Goal: Task Accomplishment & Management: Complete application form

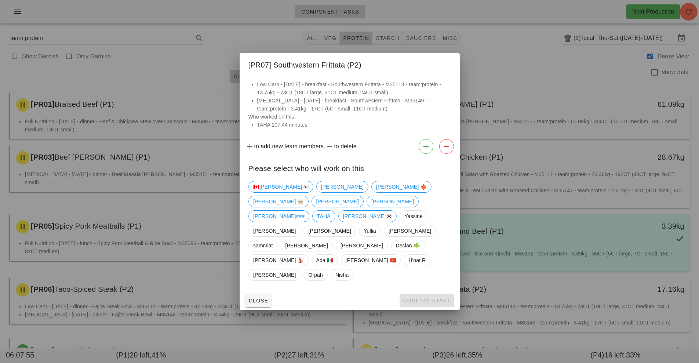
click at [441, 316] on div at bounding box center [349, 181] width 699 height 363
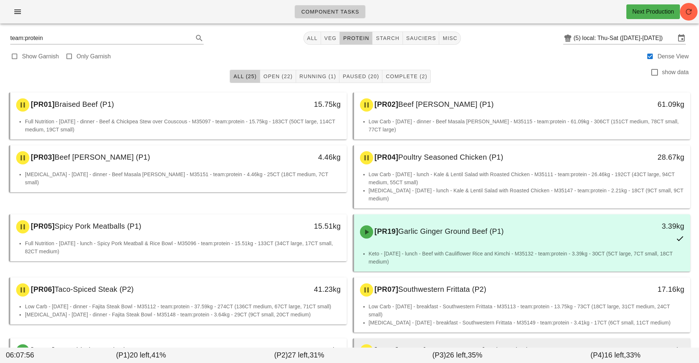
click at [437, 338] on div "[PR09] Lemon Dill Salmon (P2) 25.54kg" at bounding box center [522, 350] width 336 height 25
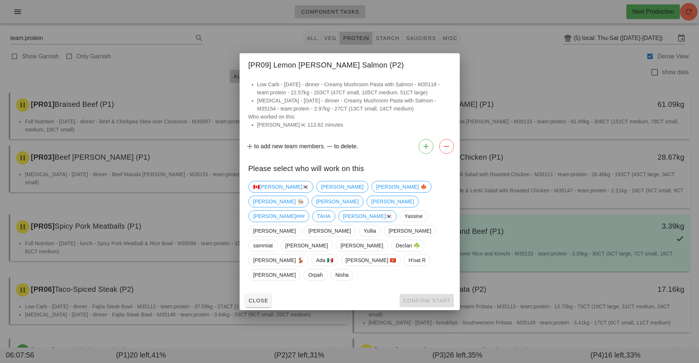
click at [523, 92] on div at bounding box center [349, 181] width 699 height 363
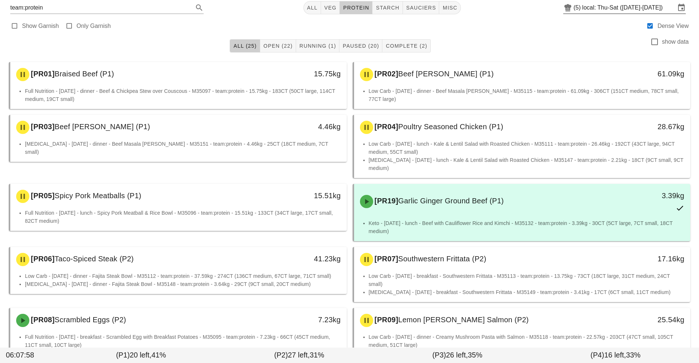
click at [601, 7] on input "local: Thu-Sat ([DATE]-[DATE])" at bounding box center [628, 8] width 93 height 12
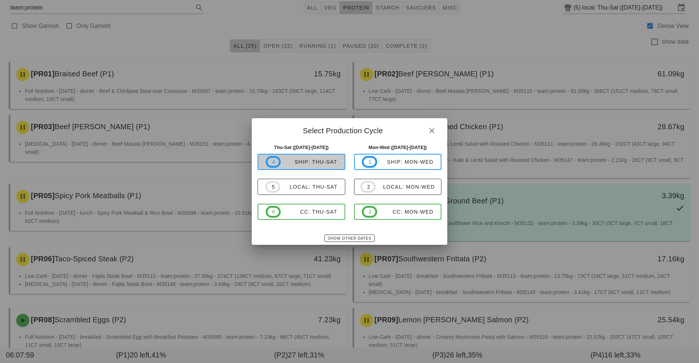
click at [316, 166] on span "4 ship: Thu-Sat" at bounding box center [302, 162] width 72 height 12
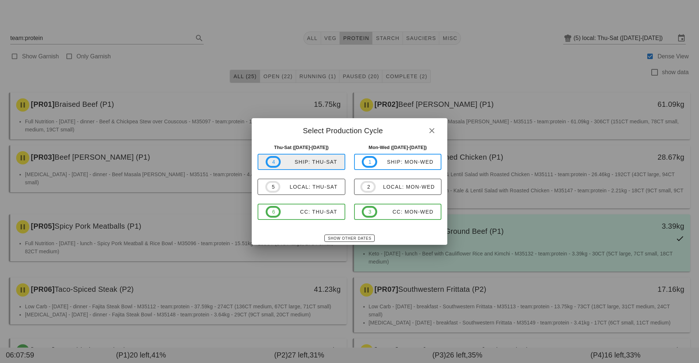
type input "ship: Thu-Sat ([DATE]-[DATE])"
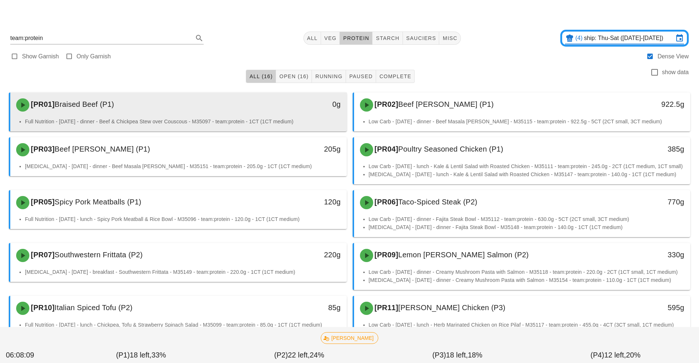
click at [255, 115] on div "[PR01] Braised Beef (P1)" at bounding box center [137, 105] width 250 height 22
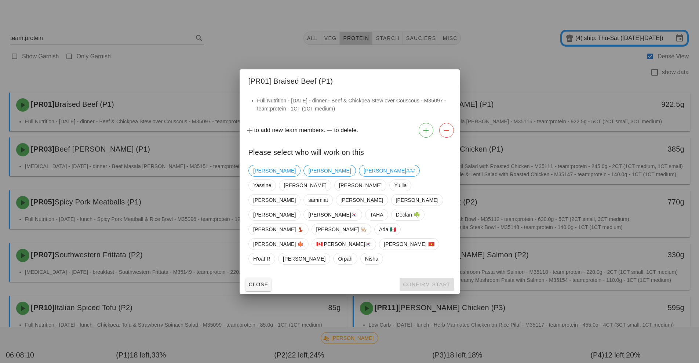
click at [169, 249] on div at bounding box center [349, 181] width 699 height 363
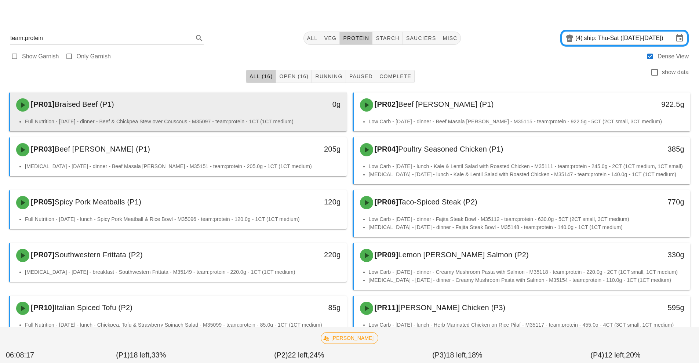
click at [274, 111] on div "0g" at bounding box center [302, 105] width 83 height 22
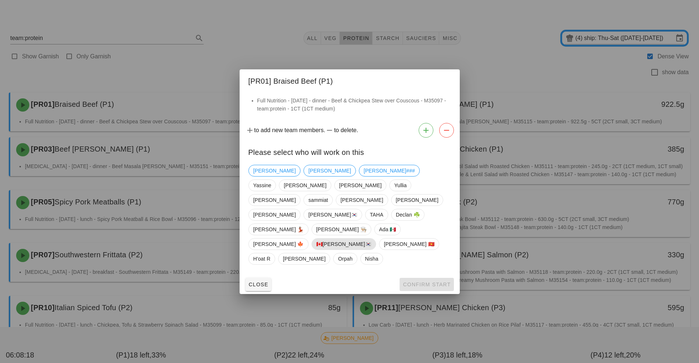
click at [316, 239] on span "🇨🇦[PERSON_NAME]🇰🇷" at bounding box center [343, 243] width 55 height 11
click at [416, 278] on button "Confirm Start" at bounding box center [426, 284] width 54 height 13
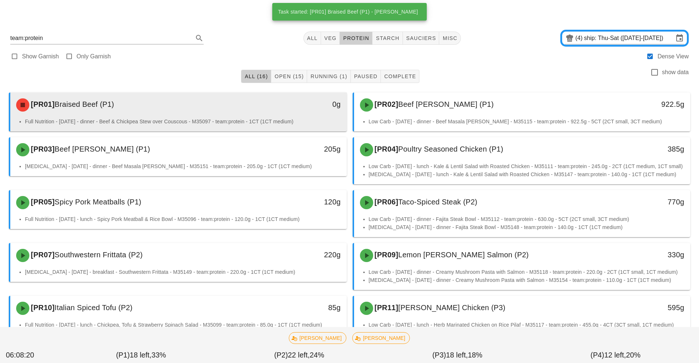
click at [270, 120] on li "Full Nutrition - [DATE] - dinner - Beef & Chickpea Stew over Couscous - M35097 …" at bounding box center [183, 121] width 316 height 8
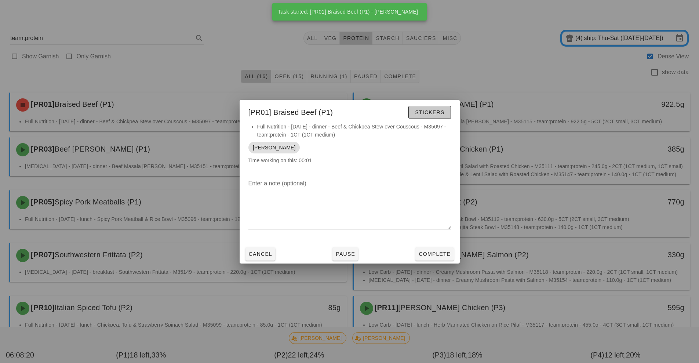
click at [434, 113] on span "Stickers" at bounding box center [429, 112] width 30 height 6
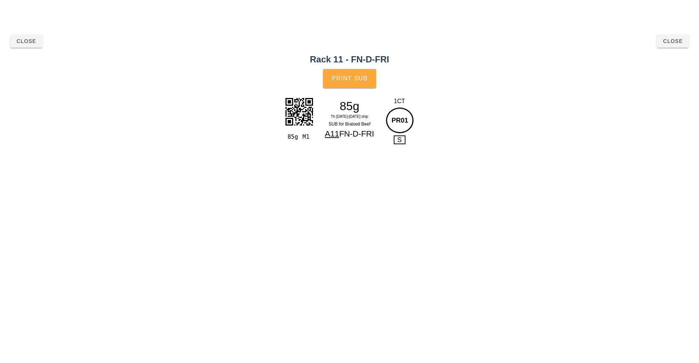
click at [358, 85] on button "Print Sub" at bounding box center [350, 78] width 54 height 19
click at [666, 43] on span "Close" at bounding box center [672, 41] width 20 height 6
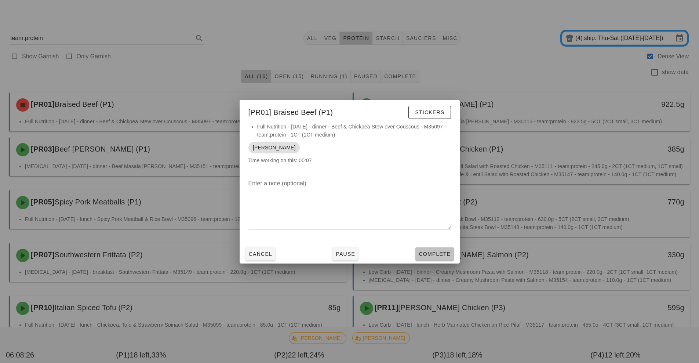
click at [432, 260] on button "Complete" at bounding box center [434, 253] width 38 height 13
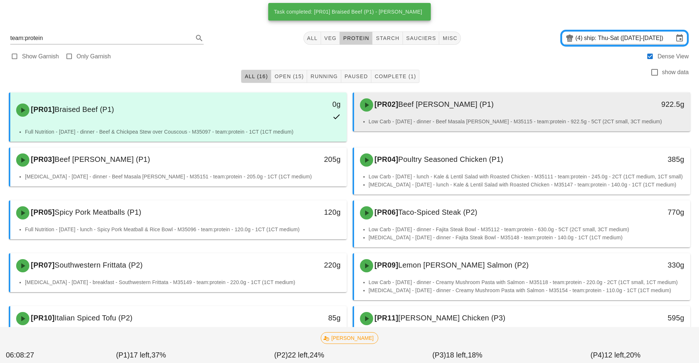
click at [438, 110] on div "[PR02] Beef Masala [PERSON_NAME] (P1)" at bounding box center [480, 105] width 250 height 22
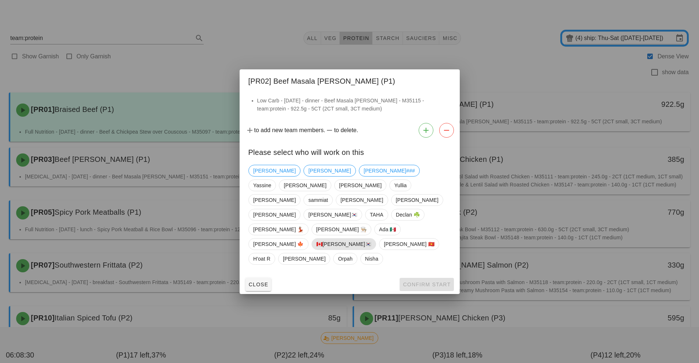
click at [316, 239] on span "🇨🇦[PERSON_NAME]🇰🇷" at bounding box center [343, 243] width 55 height 11
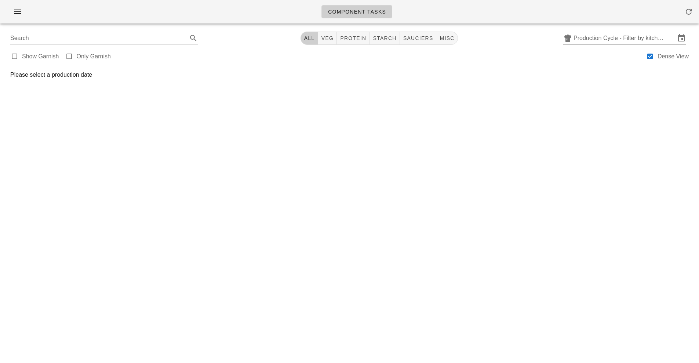
click at [580, 41] on input "Production Cycle - Filter by kitchen production schedules" at bounding box center [624, 38] width 102 height 12
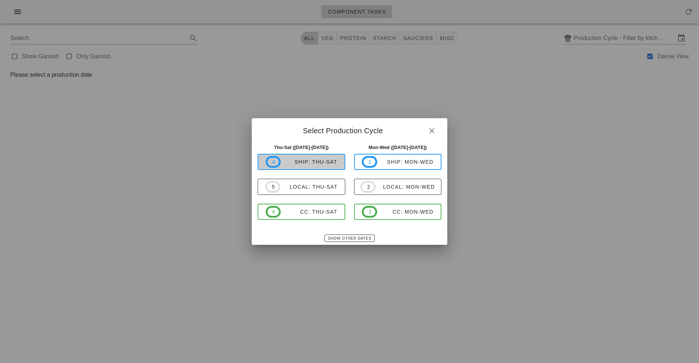
click at [323, 167] on span "4 ship: Thu-Sat" at bounding box center [302, 162] width 72 height 12
type input "ship: Thu-Sat ([DATE]-[DATE])"
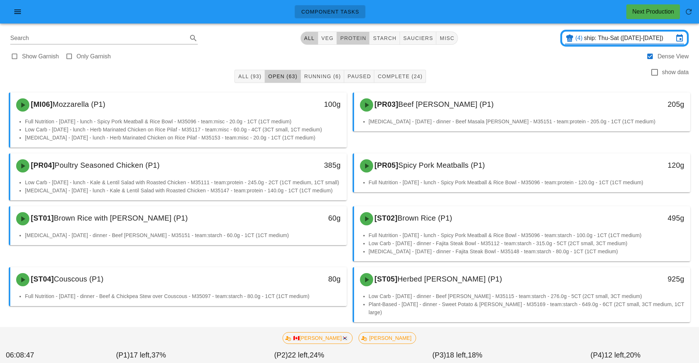
click at [363, 43] on button "protein" at bounding box center [353, 38] width 33 height 13
type input "team:protein"
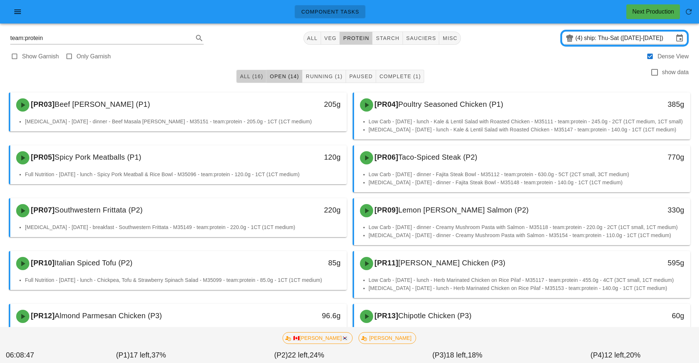
click at [251, 81] on button "All (16)" at bounding box center [251, 76] width 30 height 13
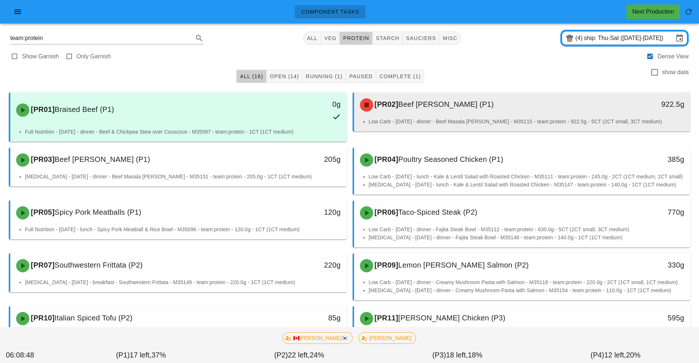
click at [431, 111] on div "[PR02] Beef Masala [PERSON_NAME] (P1)" at bounding box center [480, 105] width 250 height 22
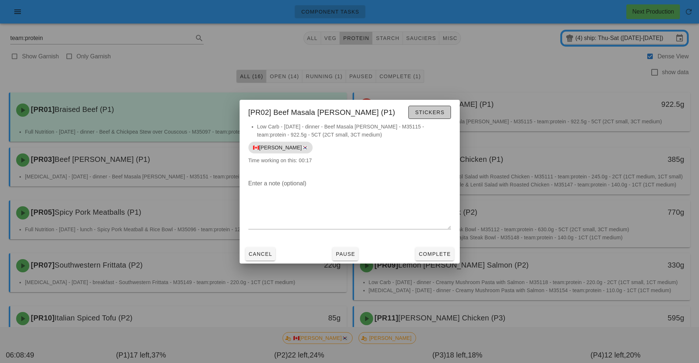
click at [429, 117] on button "Stickers" at bounding box center [429, 112] width 42 height 13
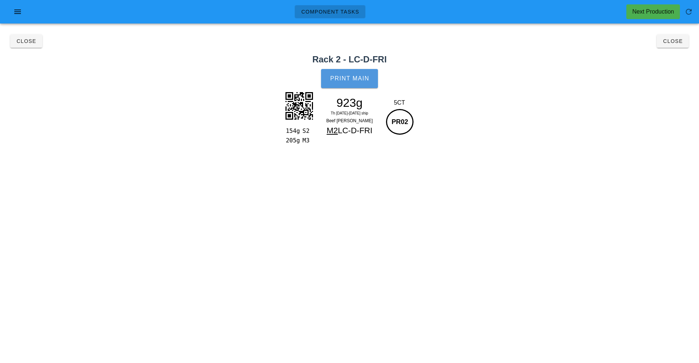
click at [363, 77] on span "Print Main" at bounding box center [350, 78] width 40 height 7
click at [683, 43] on button "Close" at bounding box center [672, 40] width 32 height 13
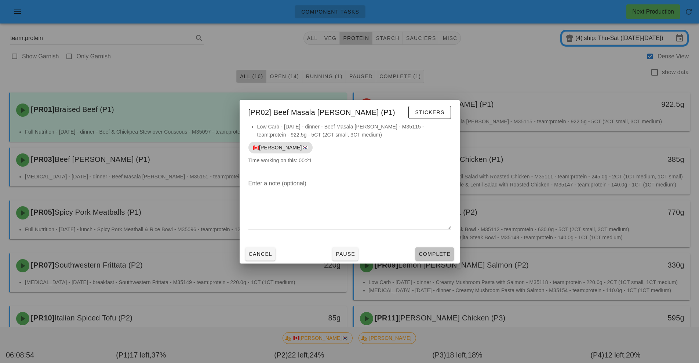
click at [429, 259] on button "Complete" at bounding box center [434, 253] width 38 height 13
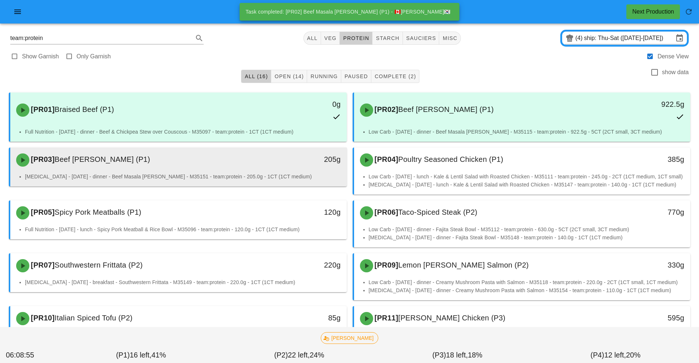
click at [248, 169] on div "[PR03] Beef Masala [PERSON_NAME] (P1)" at bounding box center [137, 160] width 250 height 22
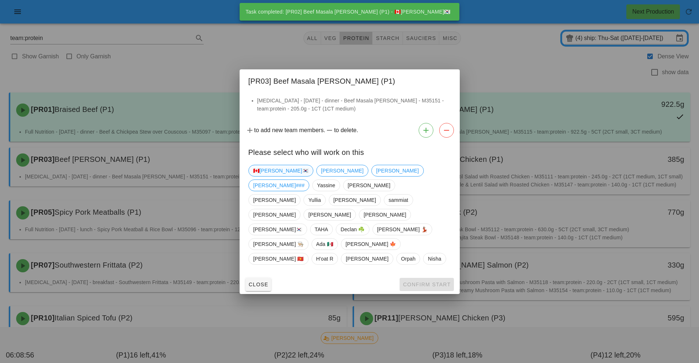
click at [270, 176] on span "🇨🇦[PERSON_NAME]🇰🇷" at bounding box center [280, 170] width 55 height 11
click at [433, 281] on span "Confirm Start" at bounding box center [426, 284] width 48 height 6
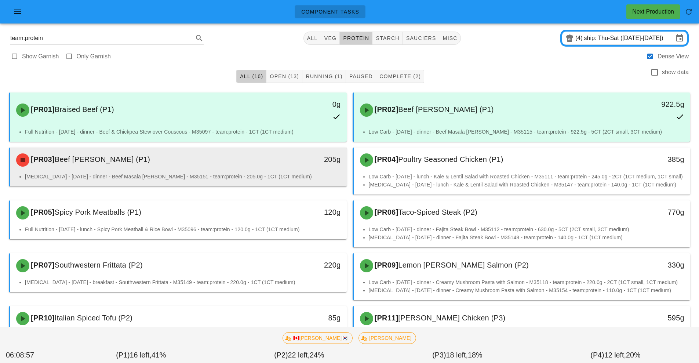
click at [294, 172] on div "[PR03] Beef Masala [PERSON_NAME] (P1) 205g" at bounding box center [178, 159] width 336 height 25
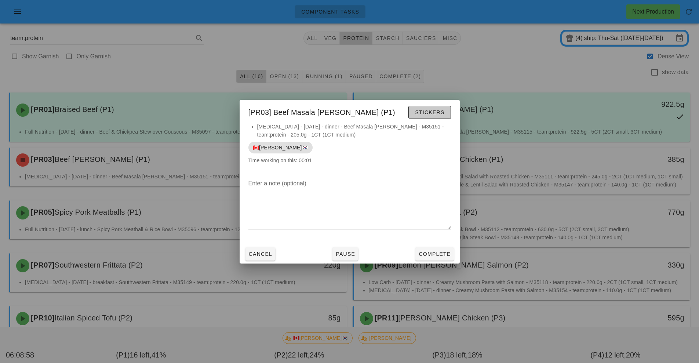
click at [436, 114] on span "Stickers" at bounding box center [429, 112] width 30 height 6
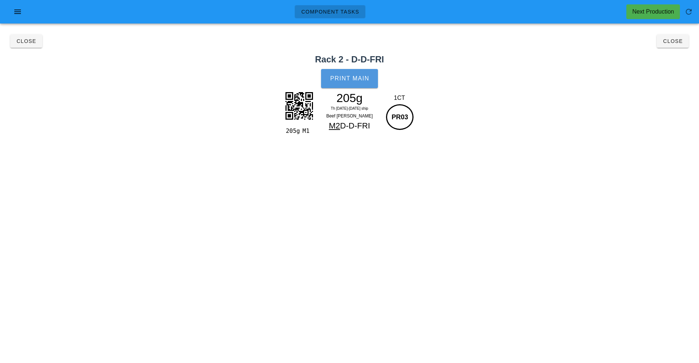
click at [356, 84] on button "Print Main" at bounding box center [349, 78] width 56 height 19
click at [686, 42] on button "Close" at bounding box center [672, 40] width 32 height 13
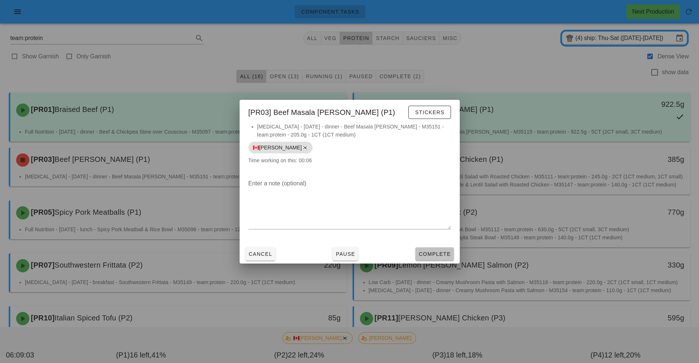
click at [426, 254] on span "Complete" at bounding box center [434, 254] width 32 height 6
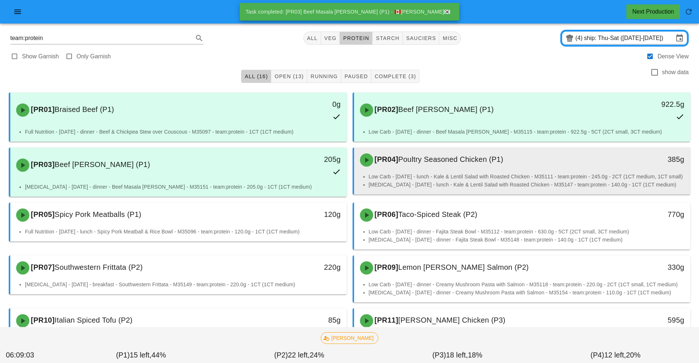
click at [454, 178] on li "Low Carb - [DATE] - lunch - Kale & Lentil Salad with Roasted Chicken - M35111 -…" at bounding box center [527, 176] width 316 height 8
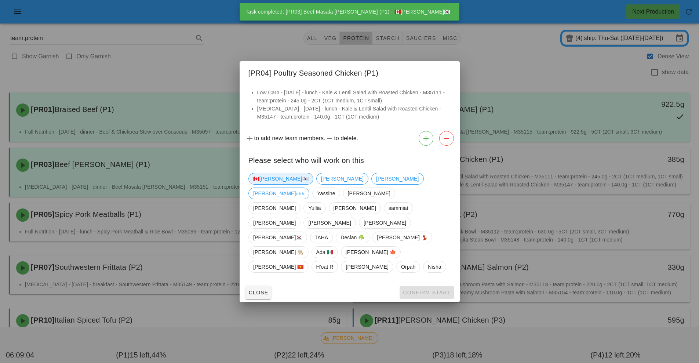
click at [271, 184] on span "🇨🇦[PERSON_NAME]🇰🇷" at bounding box center [280, 178] width 55 height 11
click at [433, 286] on button "Confirm Start" at bounding box center [426, 292] width 54 height 13
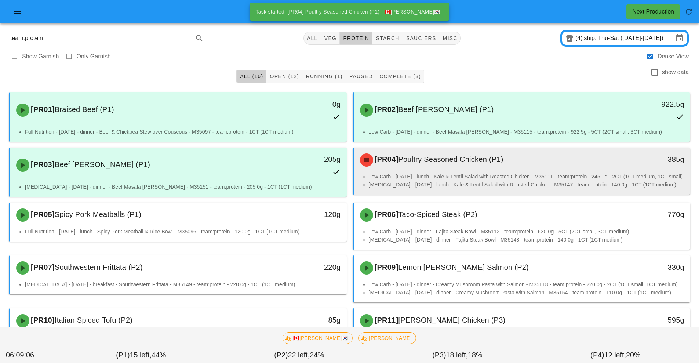
click at [466, 176] on li "Low Carb - [DATE] - lunch - Kale & Lentil Salad with Roasted Chicken - M35111 -…" at bounding box center [527, 176] width 316 height 8
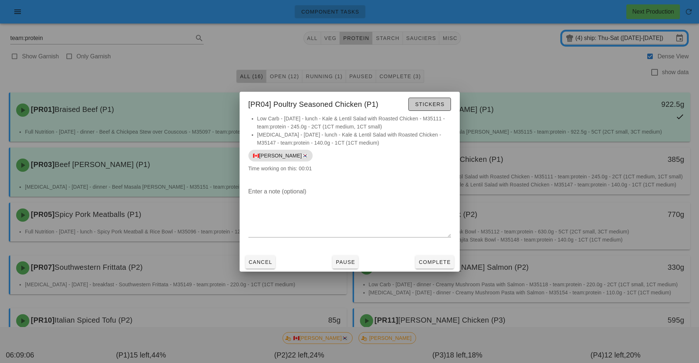
click at [444, 106] on span "Stickers" at bounding box center [429, 104] width 30 height 6
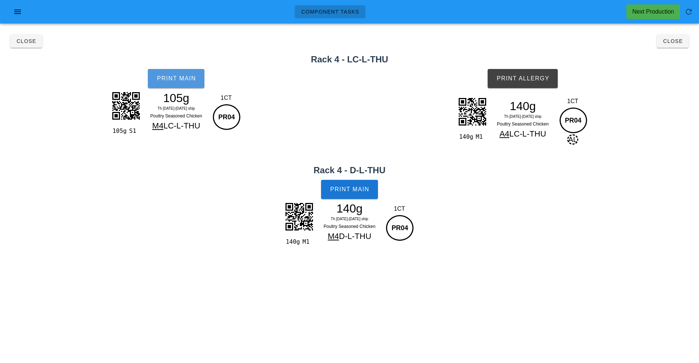
click at [184, 85] on button "Print Main" at bounding box center [176, 78] width 56 height 19
click at [346, 197] on button "Print Main" at bounding box center [349, 189] width 56 height 19
click at [522, 87] on button "Print Allergy" at bounding box center [522, 78] width 70 height 19
click at [680, 37] on button "Close" at bounding box center [672, 40] width 32 height 13
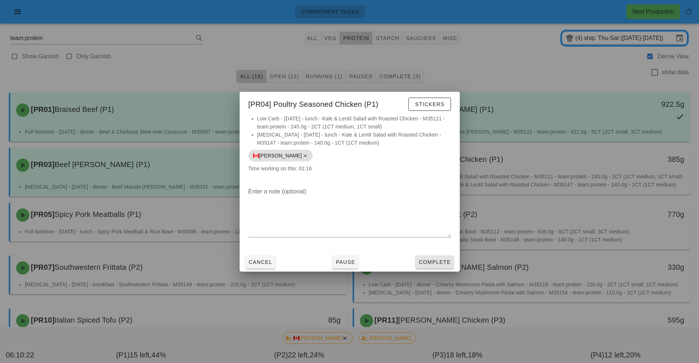
click at [438, 266] on button "Complete" at bounding box center [434, 261] width 38 height 13
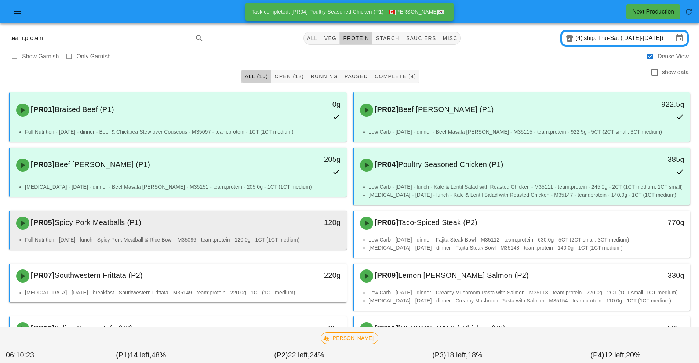
click at [228, 231] on div "[PR05] Spicy Pork Meatballs (P1)" at bounding box center [137, 223] width 250 height 22
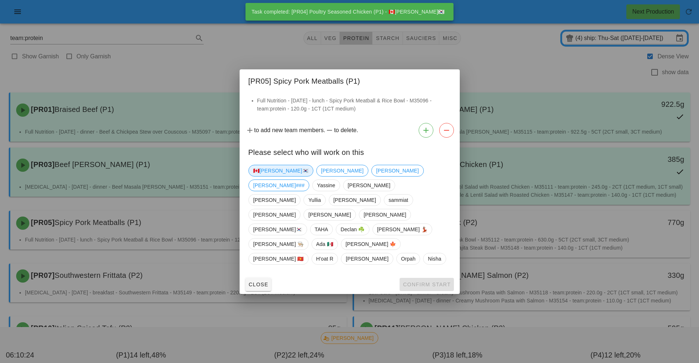
click at [271, 176] on span "🇨🇦[PERSON_NAME]🇰🇷" at bounding box center [280, 170] width 55 height 11
click at [421, 278] on button "Confirm Start" at bounding box center [426, 284] width 54 height 13
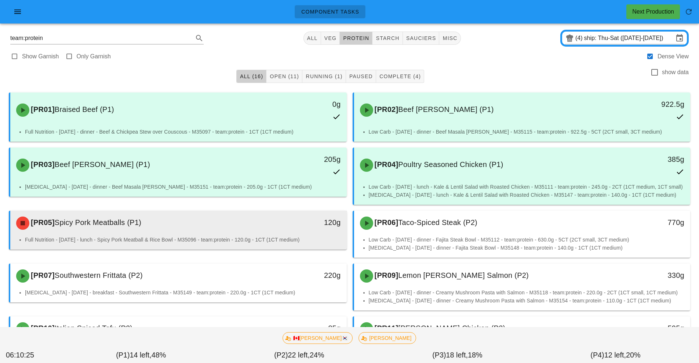
click at [278, 234] on div "120g" at bounding box center [302, 223] width 83 height 22
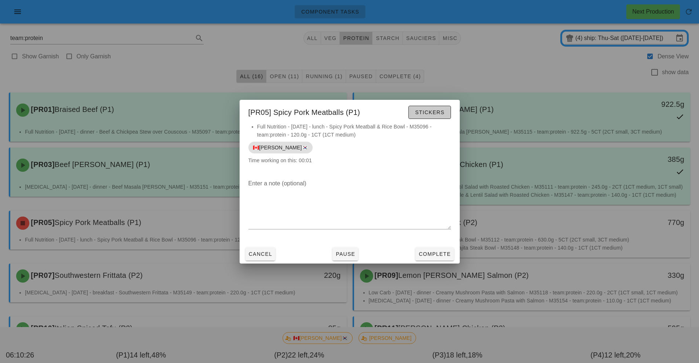
click at [436, 113] on span "Stickers" at bounding box center [429, 112] width 30 height 6
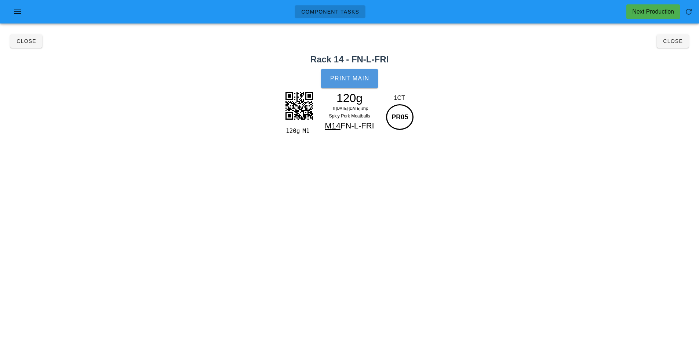
click at [353, 82] on button "Print Main" at bounding box center [349, 78] width 56 height 19
click at [671, 41] on span "Close" at bounding box center [672, 41] width 20 height 6
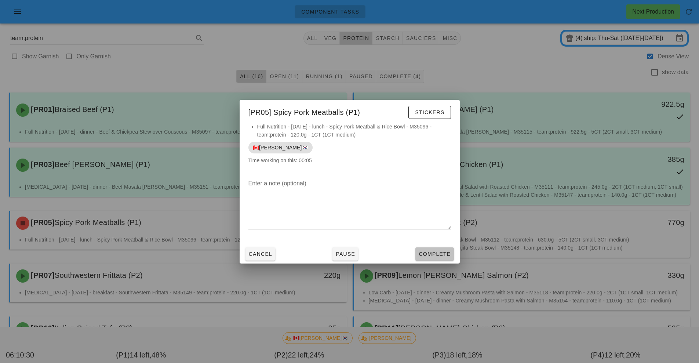
click at [435, 254] on span "Complete" at bounding box center [434, 254] width 32 height 6
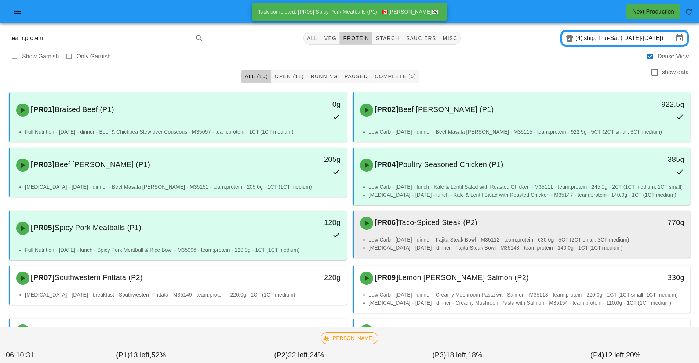
click at [447, 244] on li "Low Carb - [DATE] - dinner - Fajita Steak Bowl - M35112 - team:protein - 630.0g…" at bounding box center [527, 239] width 316 height 8
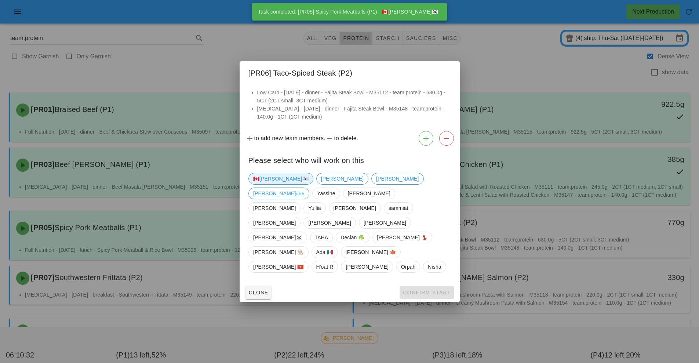
click at [267, 184] on span "🇨🇦[PERSON_NAME]🇰🇷" at bounding box center [280, 178] width 55 height 11
click at [428, 289] on span "Confirm Start" at bounding box center [426, 292] width 48 height 6
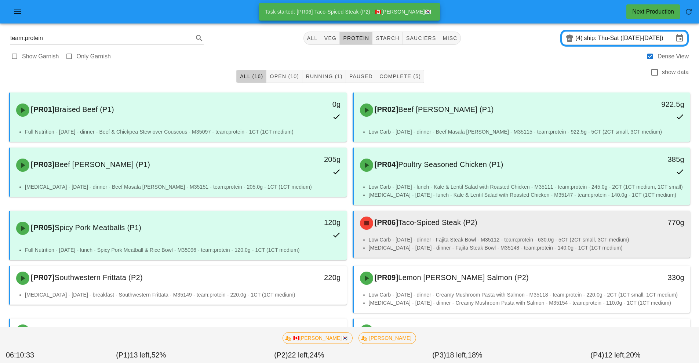
click at [416, 244] on li "Low Carb - [DATE] - dinner - Fajita Steak Bowl - M35112 - team:protein - 630.0g…" at bounding box center [527, 239] width 316 height 8
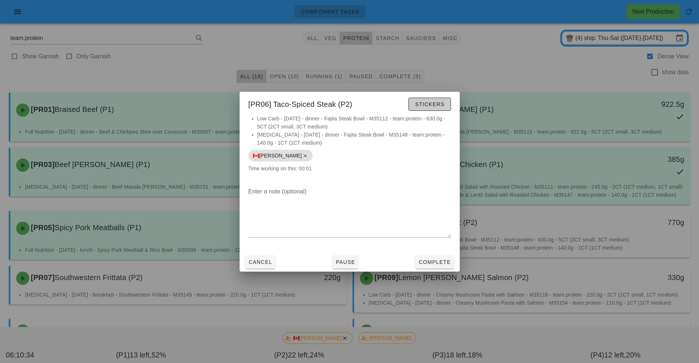
click at [441, 108] on button "Stickers" at bounding box center [429, 104] width 42 height 13
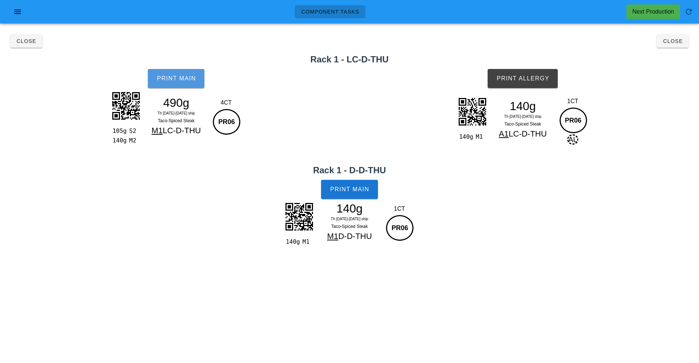
click at [186, 73] on button "Print Main" at bounding box center [176, 78] width 56 height 19
click at [359, 191] on span "Print Main" at bounding box center [350, 189] width 40 height 7
click at [536, 86] on button "Print Allergy" at bounding box center [522, 78] width 70 height 19
click at [684, 43] on button "Close" at bounding box center [672, 40] width 32 height 13
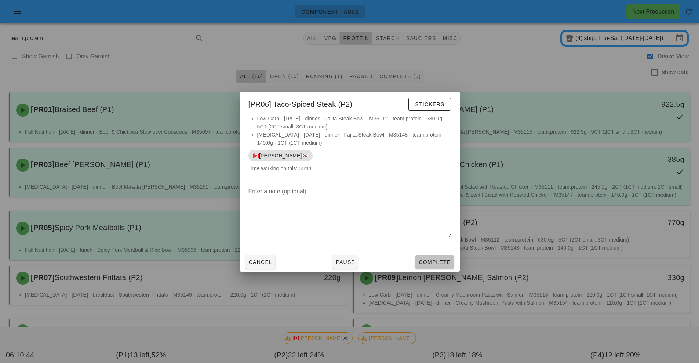
click at [443, 263] on span "Complete" at bounding box center [434, 262] width 32 height 6
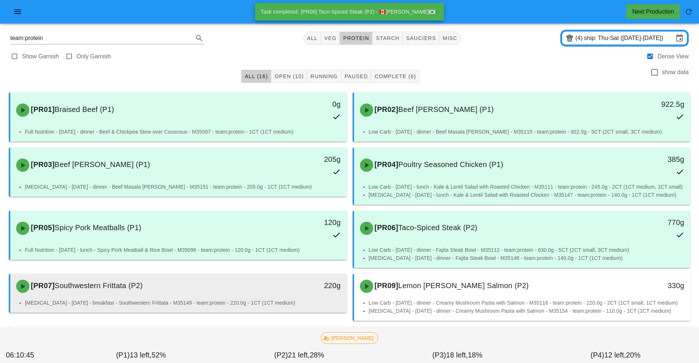
click at [265, 307] on li "[MEDICAL_DATA] - [DATE] - breakfast - Southwestern Frittata - M35149 - team:pro…" at bounding box center [183, 303] width 316 height 8
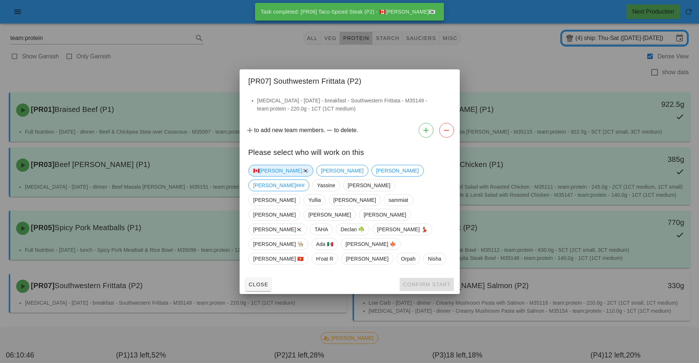
click at [264, 176] on span "🇨🇦[PERSON_NAME]🇰🇷" at bounding box center [280, 170] width 55 height 11
click at [424, 278] on button "Confirm Start" at bounding box center [426, 284] width 54 height 13
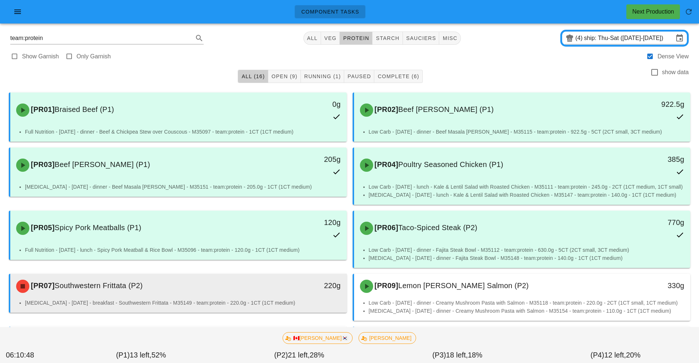
click at [260, 307] on li "[MEDICAL_DATA] - [DATE] - breakfast - Southwestern Frittata - M35149 - team:pro…" at bounding box center [183, 303] width 316 height 8
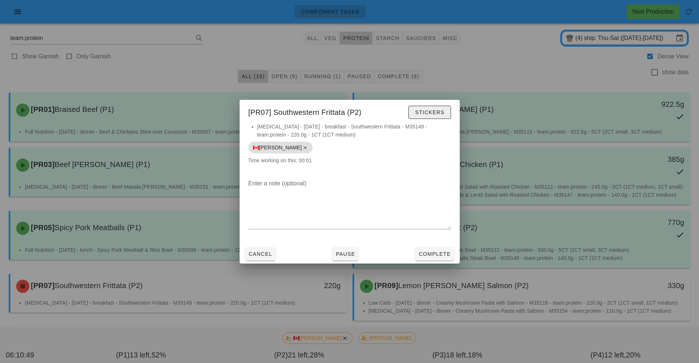
click at [439, 114] on span "Stickers" at bounding box center [429, 112] width 30 height 6
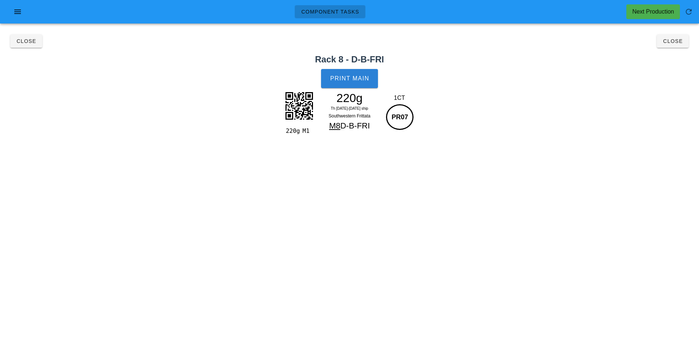
click at [354, 83] on button "Print Main" at bounding box center [349, 78] width 56 height 19
click at [669, 42] on span "Close" at bounding box center [672, 41] width 20 height 6
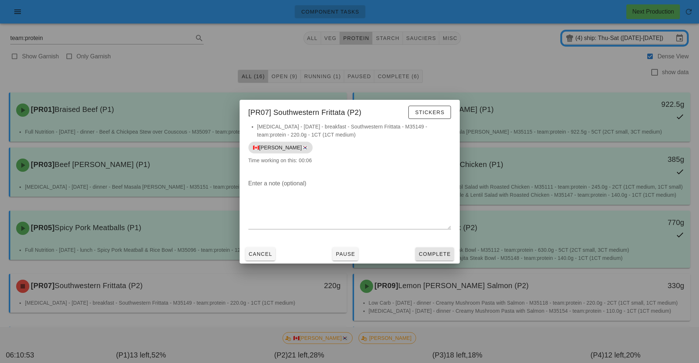
click at [431, 254] on span "Complete" at bounding box center [434, 254] width 32 height 6
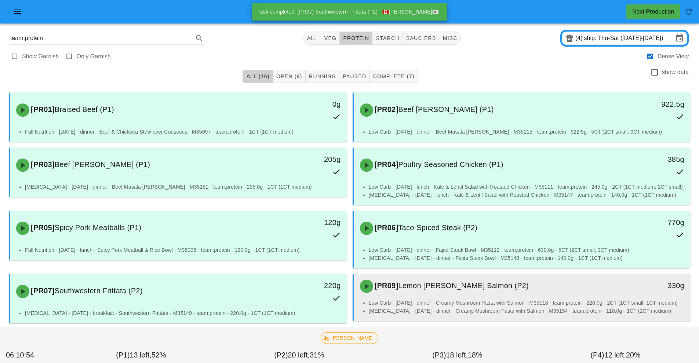
click at [431, 307] on li "Low Carb - [DATE] - dinner - Creamy Mushroom Pasta with Salmon - M35118 - team:…" at bounding box center [527, 303] width 316 height 8
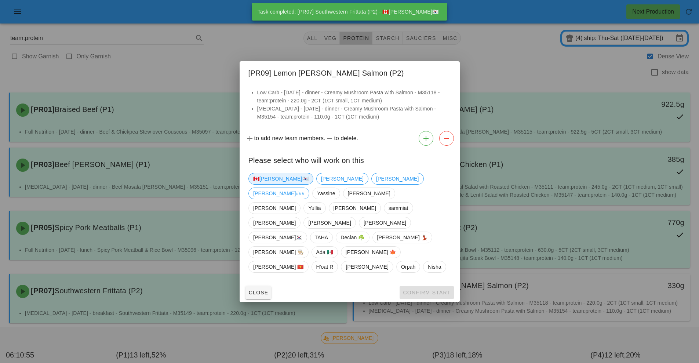
click at [271, 184] on span "🇨🇦[PERSON_NAME]🇰🇷" at bounding box center [280, 178] width 55 height 11
click at [432, 289] on span "Confirm Start" at bounding box center [426, 292] width 48 height 6
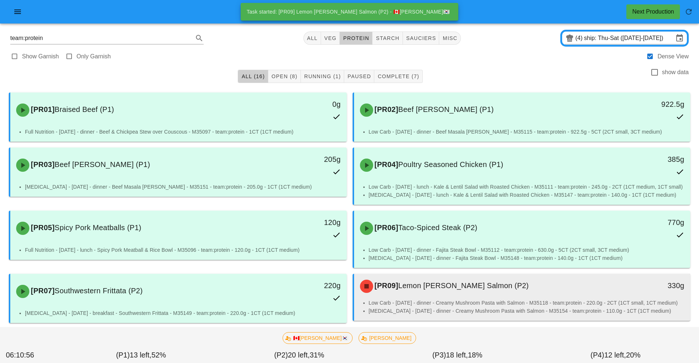
click at [442, 307] on li "Low Carb - [DATE] - dinner - Creamy Mushroom Pasta with Salmon - M35118 - team:…" at bounding box center [527, 303] width 316 height 8
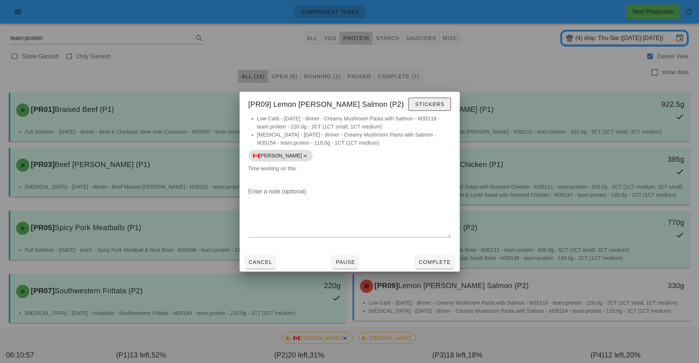
click at [436, 105] on span "Stickers" at bounding box center [429, 104] width 30 height 6
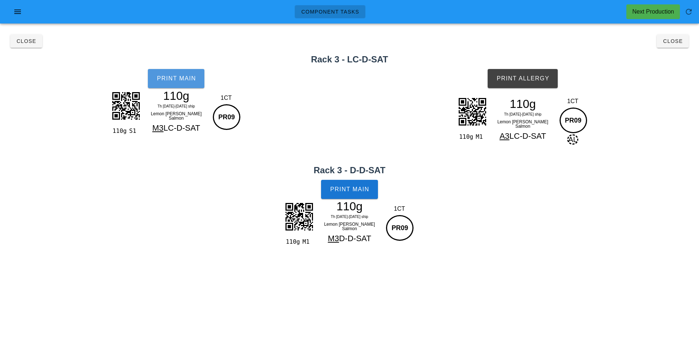
click at [189, 87] on button "Print Main" at bounding box center [176, 78] width 56 height 19
click at [347, 191] on span "Print Main" at bounding box center [350, 189] width 40 height 7
click at [532, 87] on button "Print Allergy" at bounding box center [522, 78] width 70 height 19
click at [681, 43] on span "Close" at bounding box center [672, 41] width 20 height 6
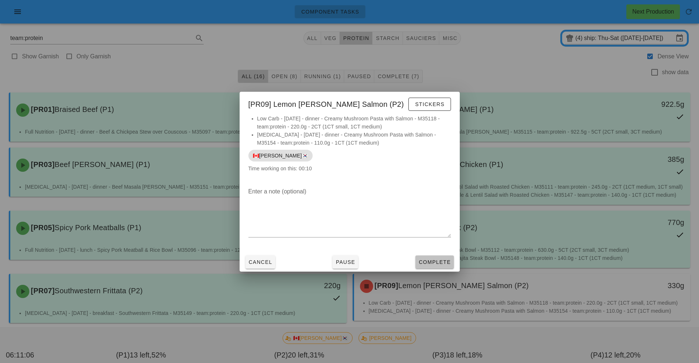
click at [440, 259] on span "Complete" at bounding box center [434, 262] width 32 height 6
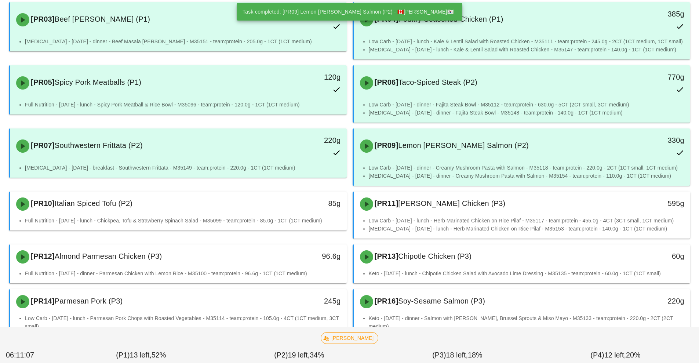
scroll to position [146, 0]
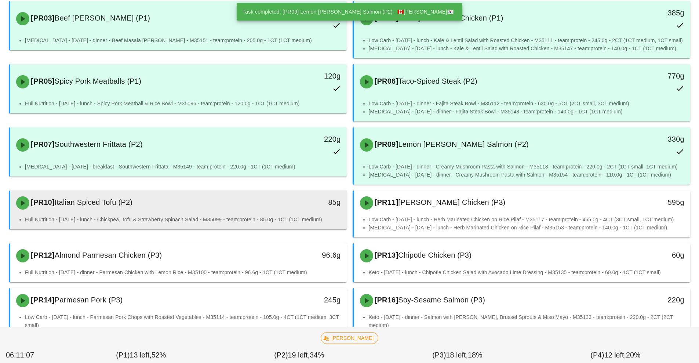
click at [250, 214] on div "[PR10] Italian Spiced Tofu (P2)" at bounding box center [137, 203] width 250 height 22
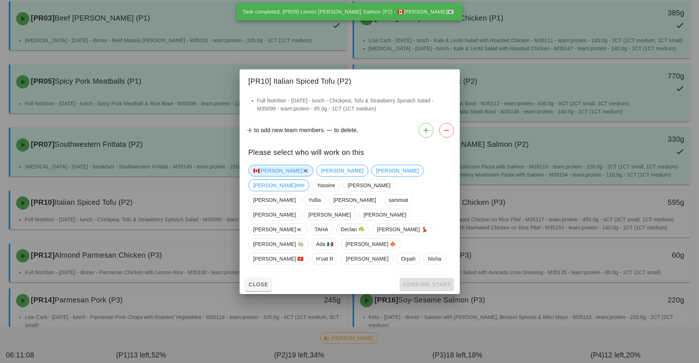
click at [273, 176] on span "🇨🇦[PERSON_NAME]🇰🇷" at bounding box center [280, 170] width 55 height 11
click at [426, 278] on button "Confirm Start" at bounding box center [426, 284] width 54 height 13
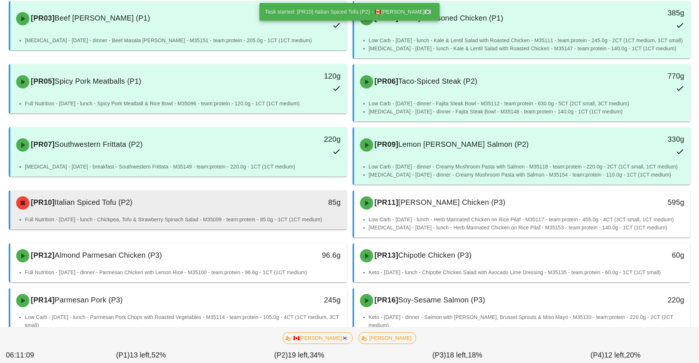
click at [243, 215] on div "[PR10] Italian Spiced Tofu (P2) 85g" at bounding box center [178, 202] width 336 height 25
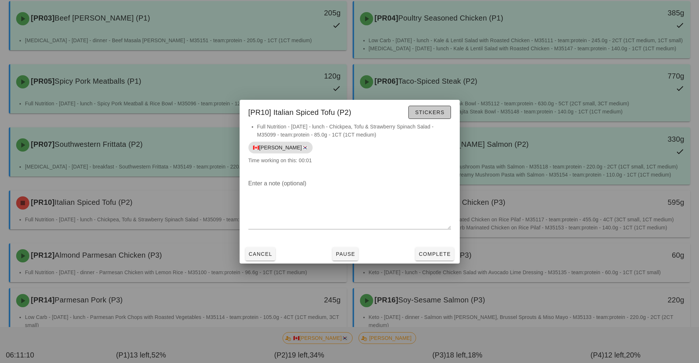
click at [425, 116] on button "Stickers" at bounding box center [429, 112] width 42 height 13
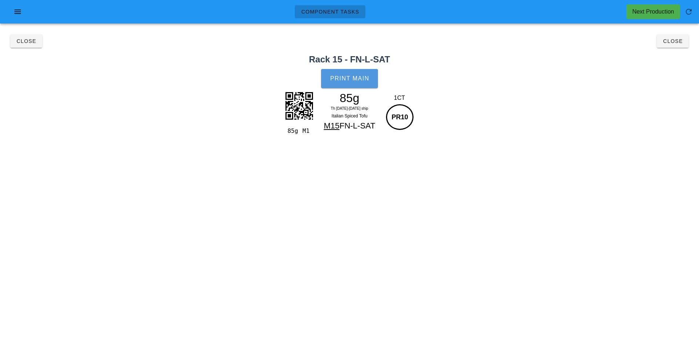
click at [357, 81] on span "Print Main" at bounding box center [350, 78] width 40 height 7
click at [681, 45] on button "Close" at bounding box center [672, 40] width 32 height 13
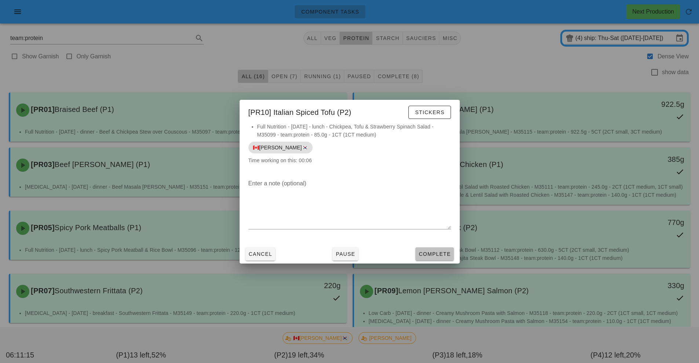
click at [433, 259] on button "Complete" at bounding box center [434, 253] width 38 height 13
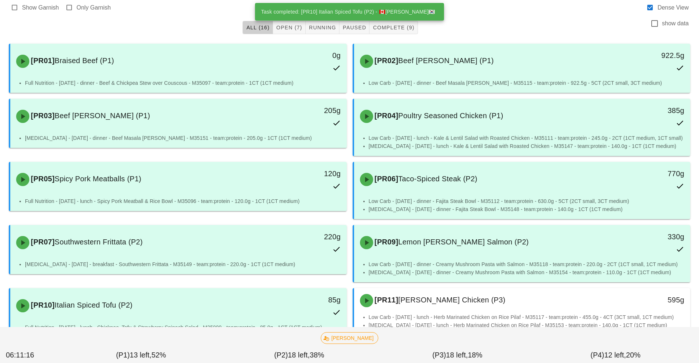
scroll to position [176, 0]
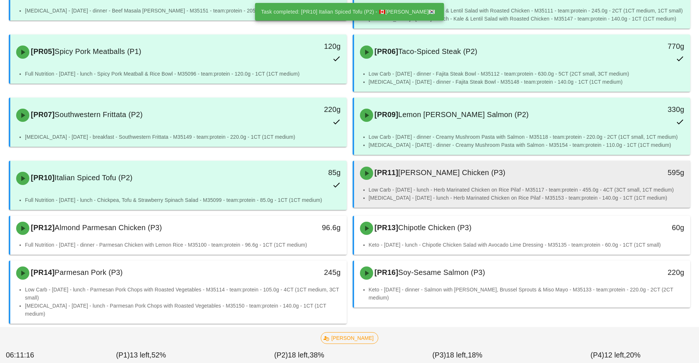
click at [468, 194] on li "Low Carb - [DATE] - lunch - Herb Marinated Chicken on Rice Pilaf - M35117 - tea…" at bounding box center [527, 190] width 316 height 8
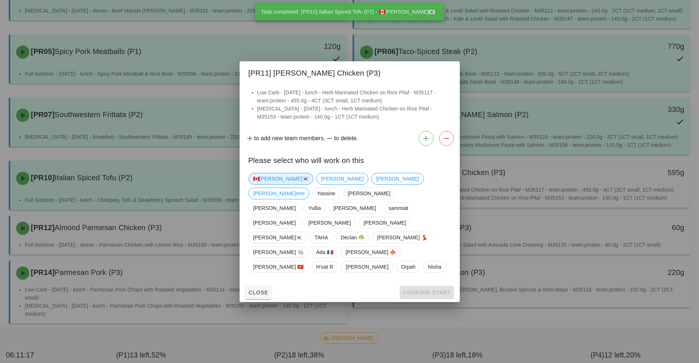
click at [267, 184] on span "🇨🇦[PERSON_NAME]🇰🇷" at bounding box center [280, 178] width 55 height 11
click at [426, 289] on span "Confirm Start" at bounding box center [426, 292] width 48 height 6
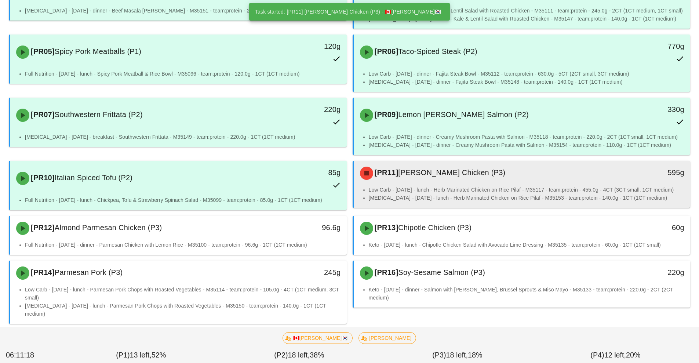
click at [477, 194] on li "Low Carb - [DATE] - lunch - Herb Marinated Chicken on Rice Pilaf - M35117 - tea…" at bounding box center [527, 190] width 316 height 8
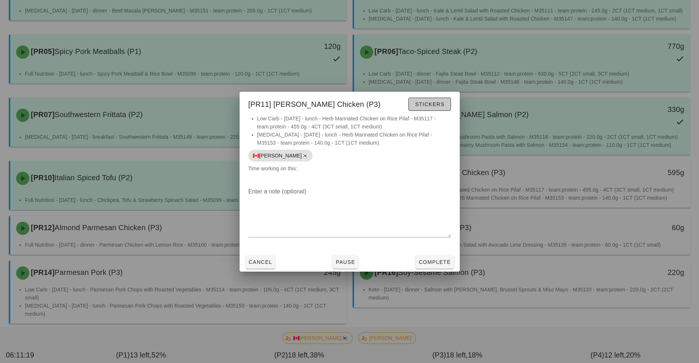
click at [431, 106] on span "Stickers" at bounding box center [429, 104] width 30 height 6
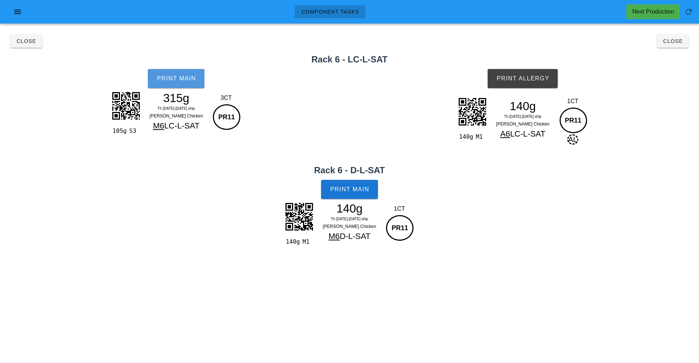
click at [179, 86] on button "Print Main" at bounding box center [176, 78] width 56 height 19
click at [356, 194] on button "Print Main" at bounding box center [349, 189] width 56 height 19
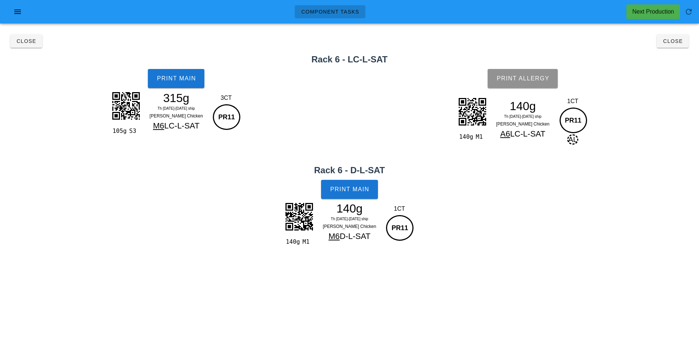
click at [545, 82] on button "Print Allergy" at bounding box center [522, 78] width 70 height 19
click at [680, 45] on button "Close" at bounding box center [672, 40] width 32 height 13
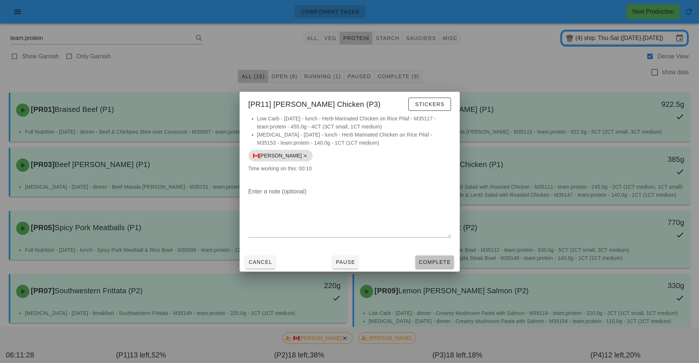
click at [431, 264] on span "Complete" at bounding box center [434, 262] width 32 height 6
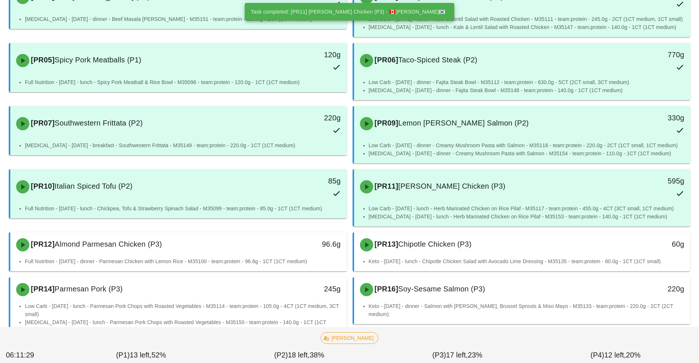
scroll to position [197, 0]
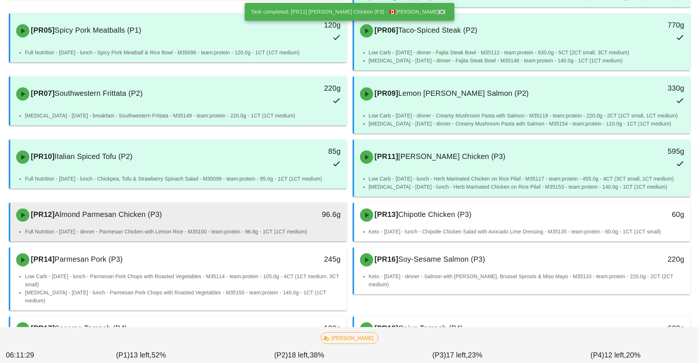
click at [286, 220] on div "96.6g" at bounding box center [303, 214] width 74 height 12
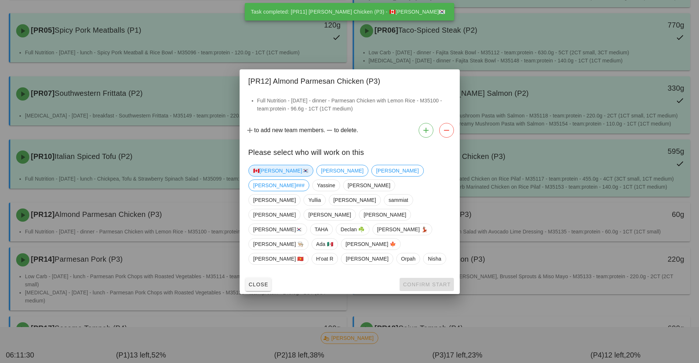
click at [271, 176] on span "🇨🇦[PERSON_NAME]🇰🇷" at bounding box center [280, 170] width 55 height 11
click at [424, 278] on button "Confirm Start" at bounding box center [426, 284] width 54 height 13
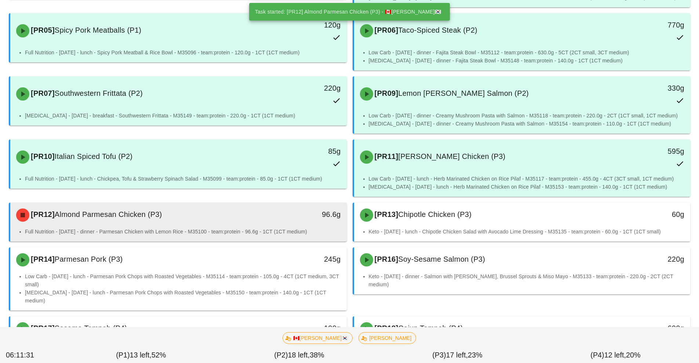
click at [244, 226] on div "[PR12] Almond Parmesan Chicken (P3)" at bounding box center [137, 215] width 250 height 22
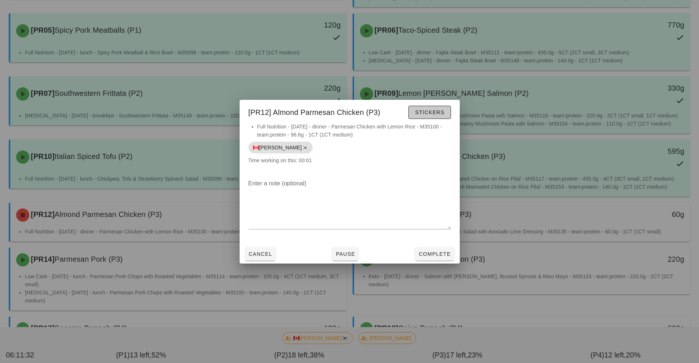
click at [433, 112] on span "Stickers" at bounding box center [429, 112] width 30 height 6
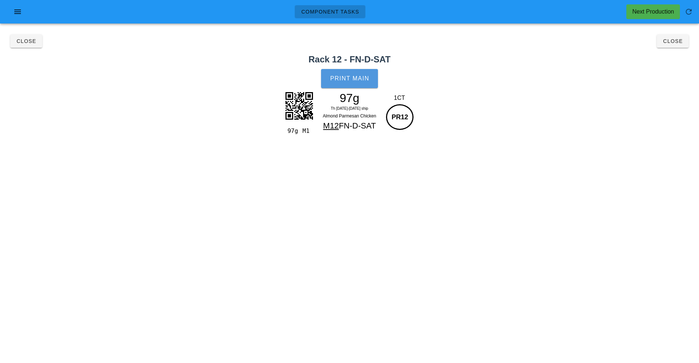
click at [365, 85] on button "Print Main" at bounding box center [349, 78] width 56 height 19
click at [666, 44] on span "Close" at bounding box center [672, 41] width 20 height 6
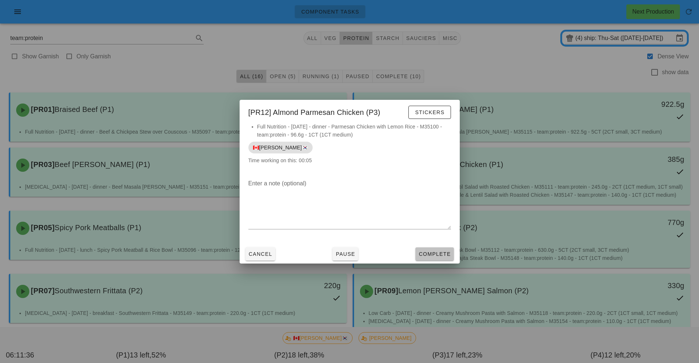
click at [440, 248] on button "Complete" at bounding box center [434, 253] width 38 height 13
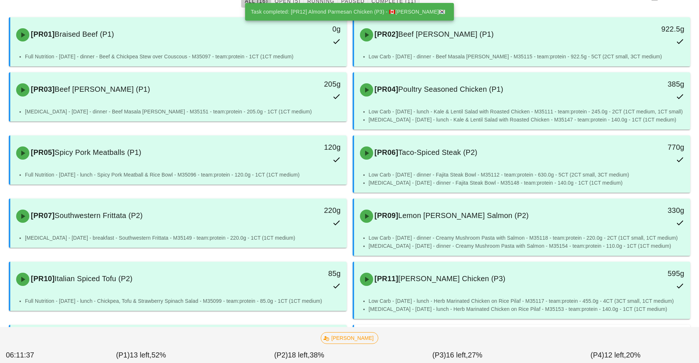
scroll to position [228, 0]
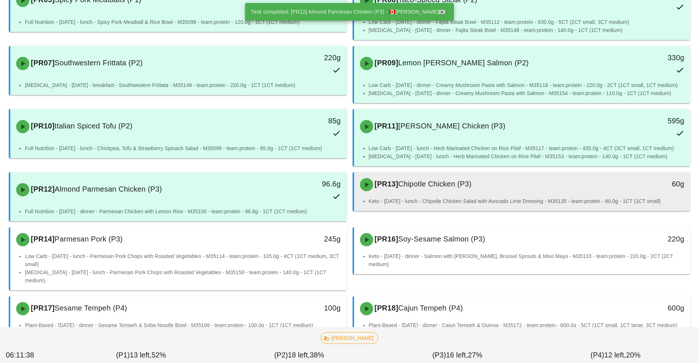
click at [473, 195] on div "[PR13] Chipotle Chicken (P3)" at bounding box center [480, 184] width 250 height 22
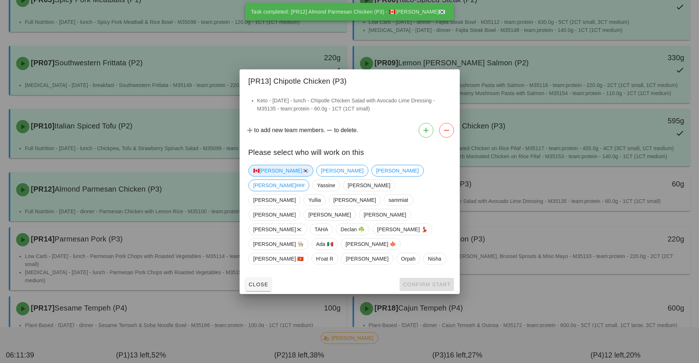
click at [271, 176] on span "🇨🇦[PERSON_NAME]🇰🇷" at bounding box center [280, 170] width 55 height 11
click at [431, 278] on button "Confirm Start" at bounding box center [426, 284] width 54 height 13
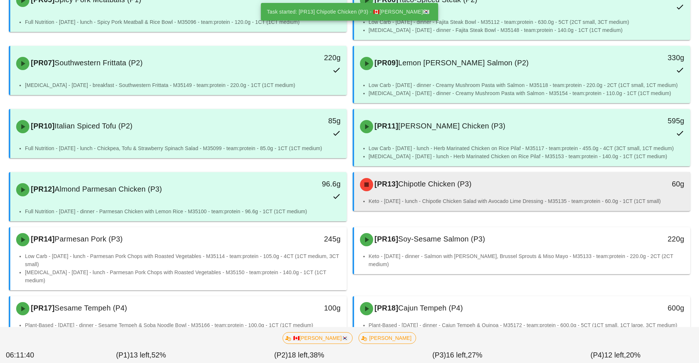
click at [465, 205] on li "Keto - [DATE] - lunch - Chipotle Chicken Salad with Avocado Lime Dressing - M35…" at bounding box center [527, 201] width 316 height 8
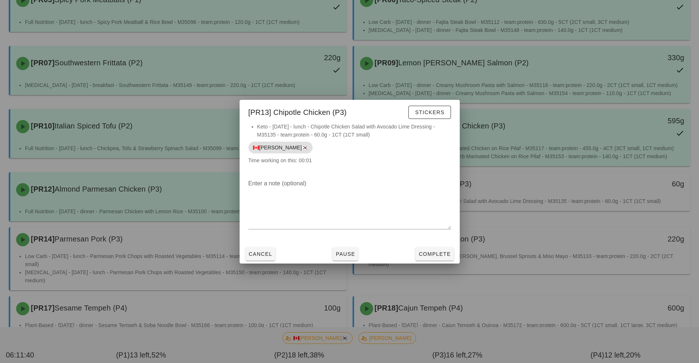
click at [430, 117] on button "Stickers" at bounding box center [429, 112] width 42 height 13
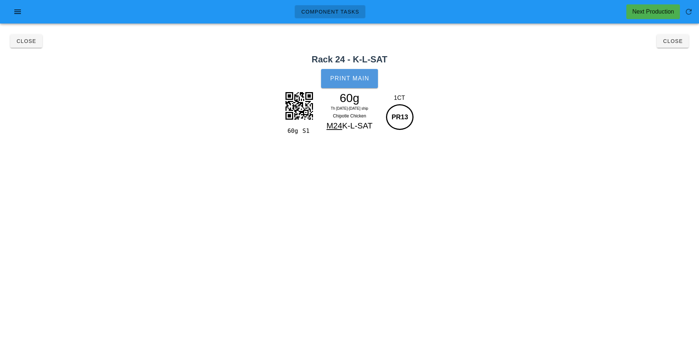
click at [363, 80] on span "Print Main" at bounding box center [350, 78] width 40 height 7
click at [677, 46] on button "Close" at bounding box center [672, 40] width 32 height 13
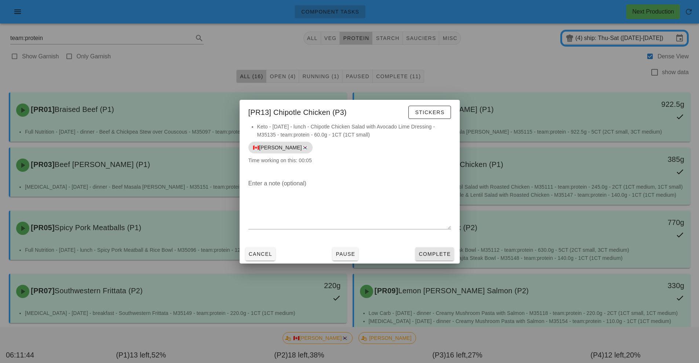
click at [437, 254] on span "Complete" at bounding box center [434, 254] width 32 height 6
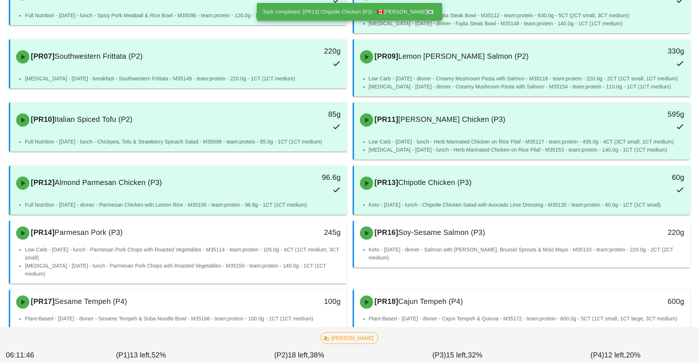
scroll to position [253, 0]
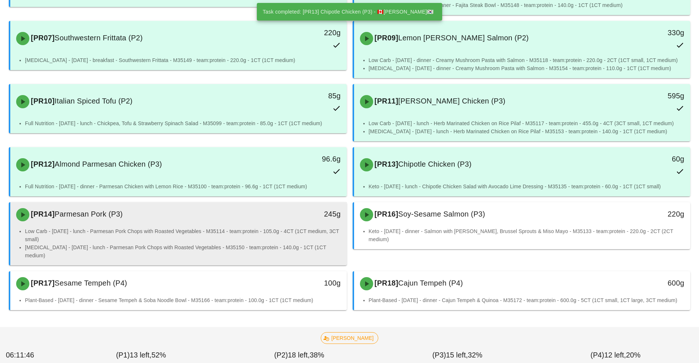
click at [234, 238] on li "Low Carb - [DATE] - lunch - Parmesan Pork Chops with Roasted Vegetables - M3511…" at bounding box center [183, 235] width 316 height 16
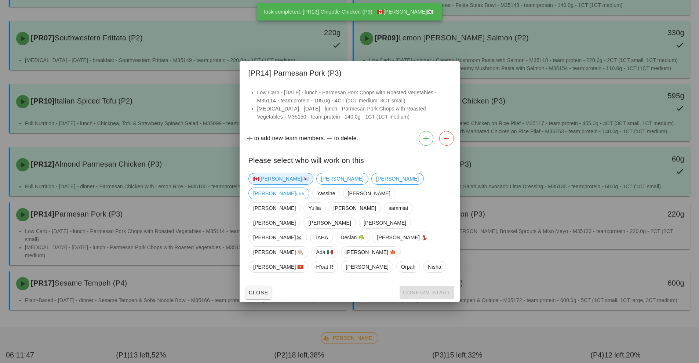
click at [270, 184] on span "🇨🇦[PERSON_NAME]🇰🇷" at bounding box center [280, 178] width 55 height 11
click at [423, 289] on span "Confirm Start" at bounding box center [426, 292] width 48 height 6
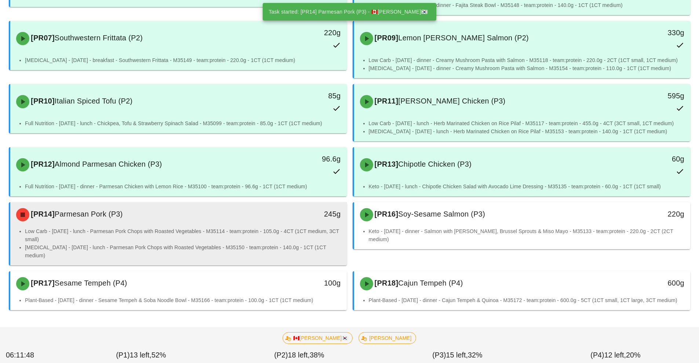
click at [258, 243] on li "Low Carb - [DATE] - lunch - Parmesan Pork Chops with Roasted Vegetables - M3511…" at bounding box center [183, 235] width 316 height 16
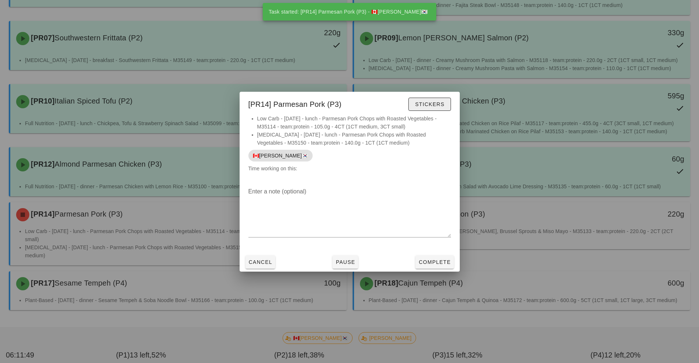
click at [437, 99] on button "Stickers" at bounding box center [429, 104] width 42 height 13
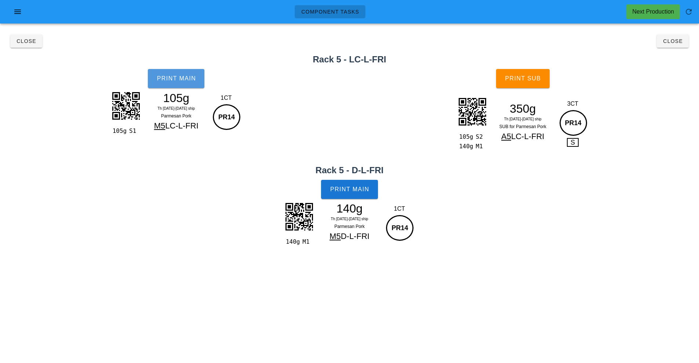
click at [180, 85] on button "Print Main" at bounding box center [176, 78] width 56 height 19
click at [363, 191] on span "Print Main" at bounding box center [350, 189] width 40 height 7
click at [544, 80] on button "Print Sub" at bounding box center [523, 78] width 54 height 19
click at [666, 54] on h2 "Rack 5 - LC-L-FRI" at bounding box center [349, 59] width 690 height 13
click at [681, 45] on button "Close" at bounding box center [672, 40] width 32 height 13
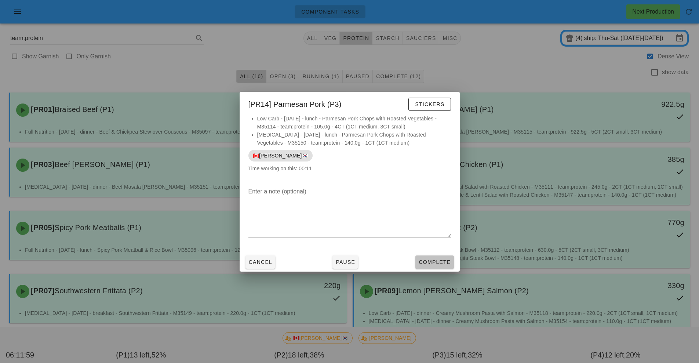
click at [433, 261] on span "Complete" at bounding box center [434, 262] width 32 height 6
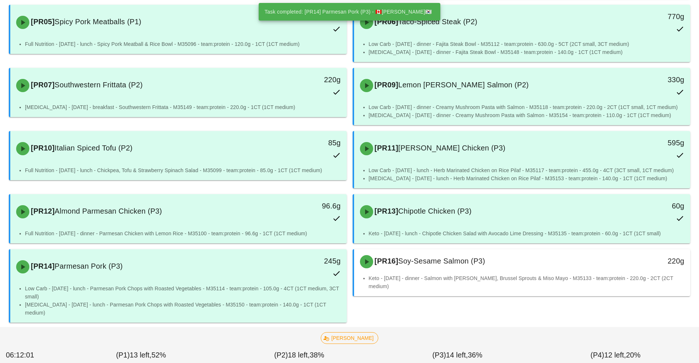
scroll to position [257, 0]
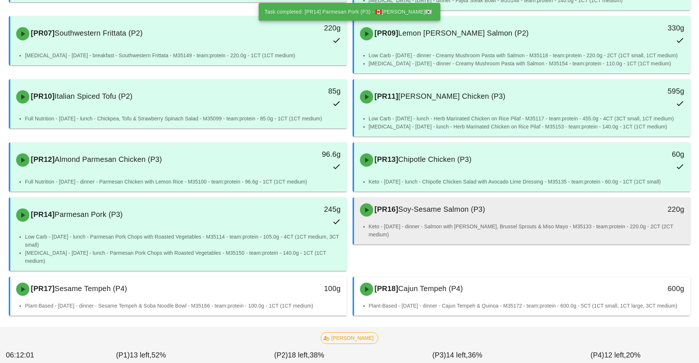
click at [475, 234] on li "Keto - [DATE] - dinner - Salmon with [PERSON_NAME], Brussel Sprouts & Miso Mayo…" at bounding box center [527, 230] width 316 height 16
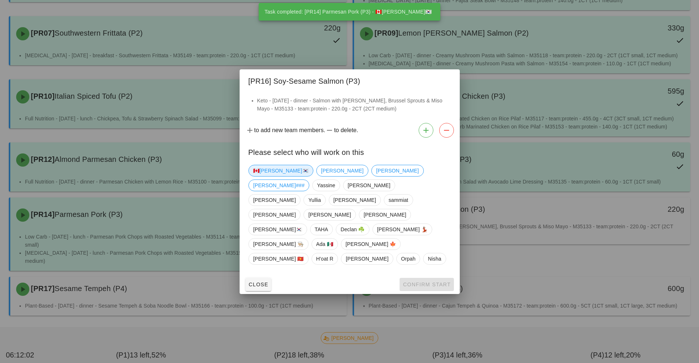
click at [271, 176] on span "🇨🇦[PERSON_NAME]🇰🇷" at bounding box center [280, 170] width 55 height 11
click at [427, 275] on div "Close Confirm Start" at bounding box center [349, 284] width 220 height 19
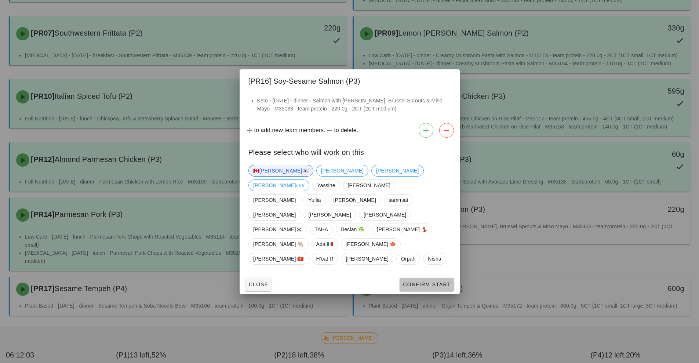
click at [439, 281] on span "Confirm Start" at bounding box center [426, 284] width 48 height 6
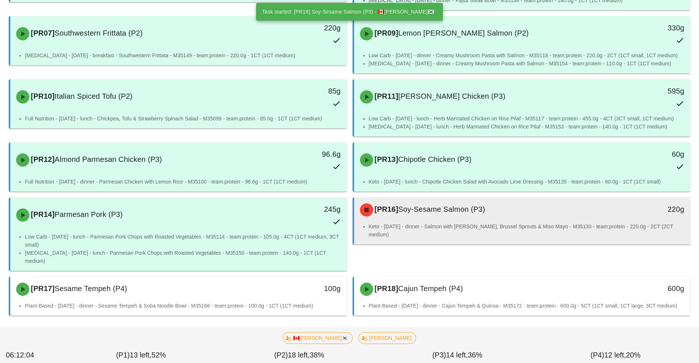
click at [468, 221] on div "[PR16] Soy-Sesame Salmon (P3)" at bounding box center [480, 210] width 250 height 22
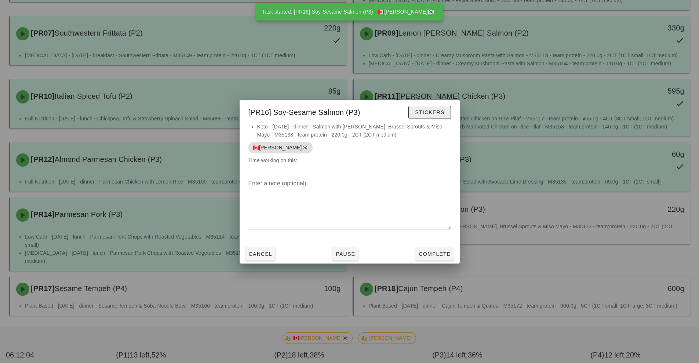
click at [428, 115] on span "Stickers" at bounding box center [429, 112] width 30 height 6
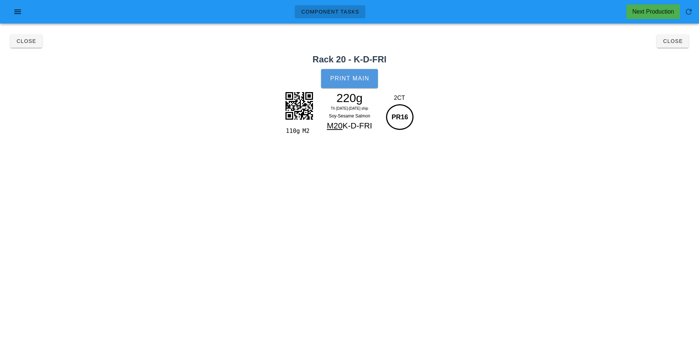
click at [364, 82] on button "Print Main" at bounding box center [349, 78] width 56 height 19
click at [676, 46] on button "Close" at bounding box center [672, 40] width 32 height 13
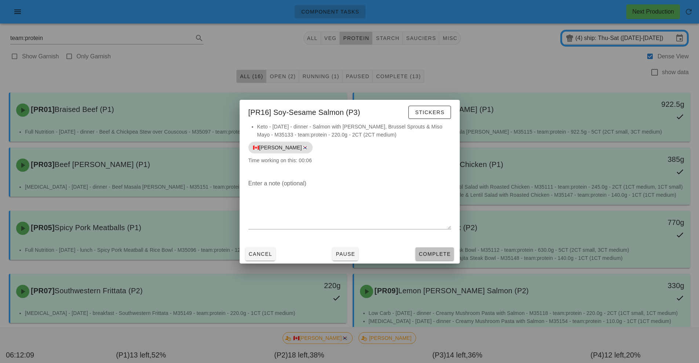
click at [439, 252] on span "Complete" at bounding box center [434, 254] width 32 height 6
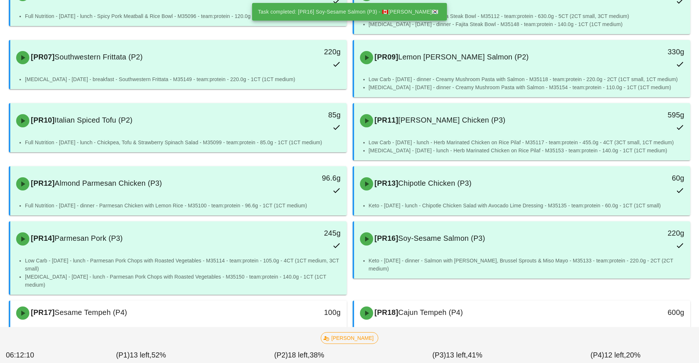
scroll to position [263, 0]
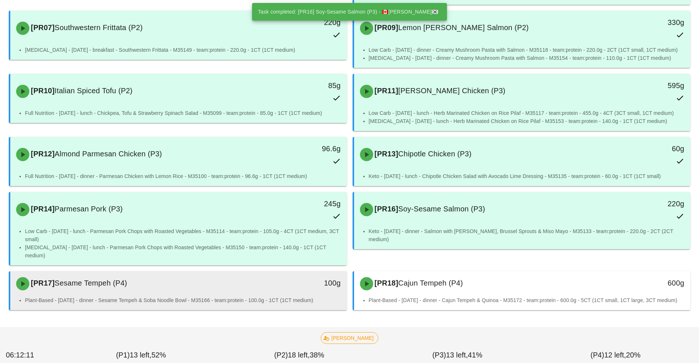
click at [266, 295] on div "[PR17] Sesame Tempeh (P4) 100g" at bounding box center [178, 283] width 336 height 25
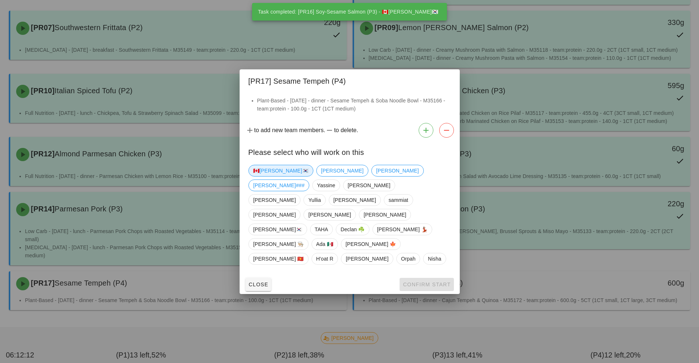
click at [268, 176] on span "🇨🇦[PERSON_NAME]🇰🇷" at bounding box center [280, 170] width 55 height 11
click at [416, 281] on span "Confirm Start" at bounding box center [426, 284] width 48 height 6
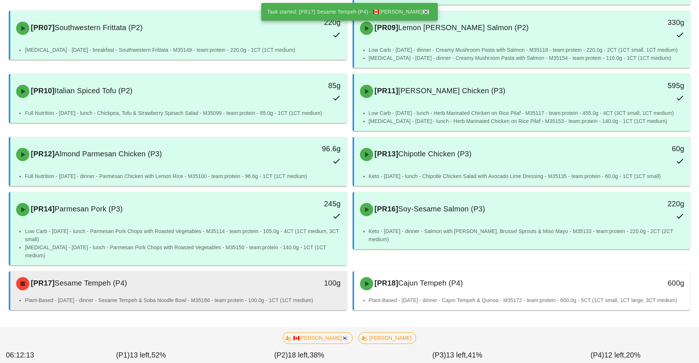
click at [261, 296] on li "Plant-Based - [DATE] - dinner - Sesame Tempeh & Soba Noodle Bowl - M35166 - tea…" at bounding box center [183, 300] width 316 height 8
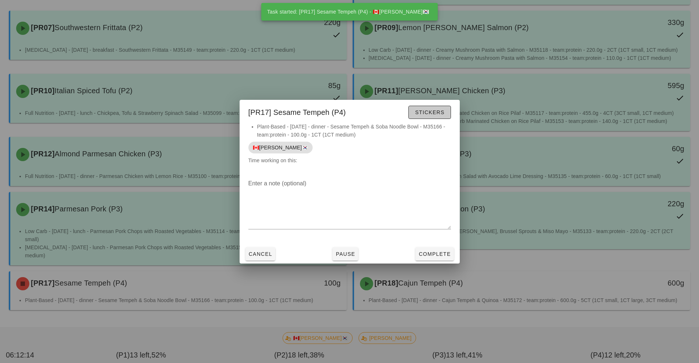
click at [434, 112] on span "Stickers" at bounding box center [429, 112] width 30 height 6
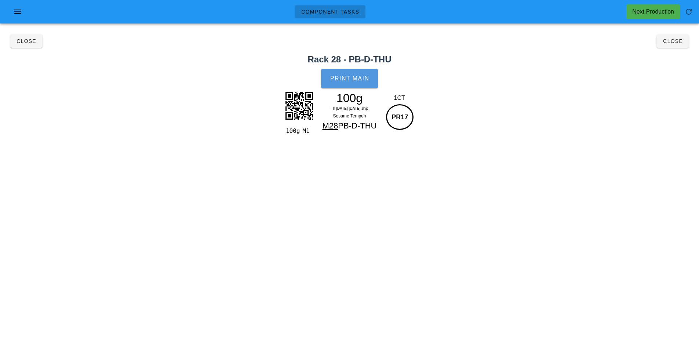
click at [352, 78] on span "Print Main" at bounding box center [350, 78] width 40 height 7
click at [674, 45] on button "Close" at bounding box center [672, 40] width 32 height 13
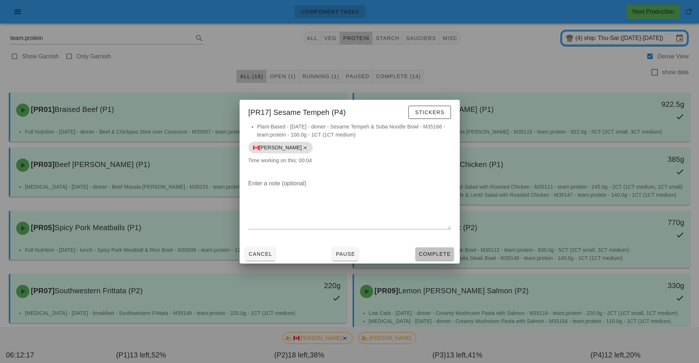
click at [432, 258] on button "Complete" at bounding box center [434, 253] width 38 height 13
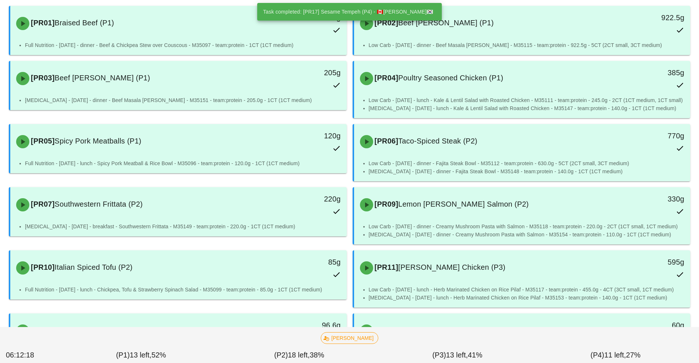
scroll to position [273, 0]
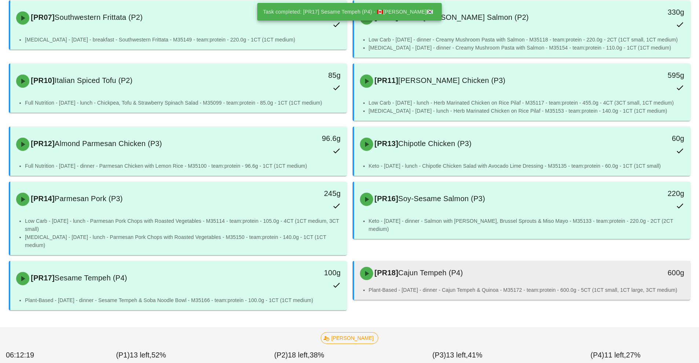
click at [460, 267] on div "[PR18] Cajun Tempeh (P4)" at bounding box center [480, 273] width 250 height 22
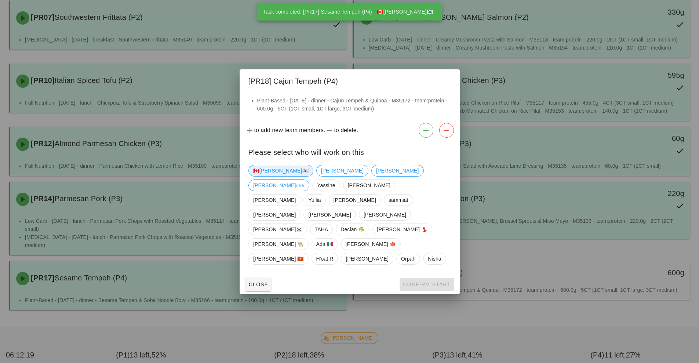
click at [275, 176] on span "🇨🇦[PERSON_NAME]🇰🇷" at bounding box center [280, 170] width 55 height 11
click at [438, 281] on span "Confirm Start" at bounding box center [426, 284] width 48 height 6
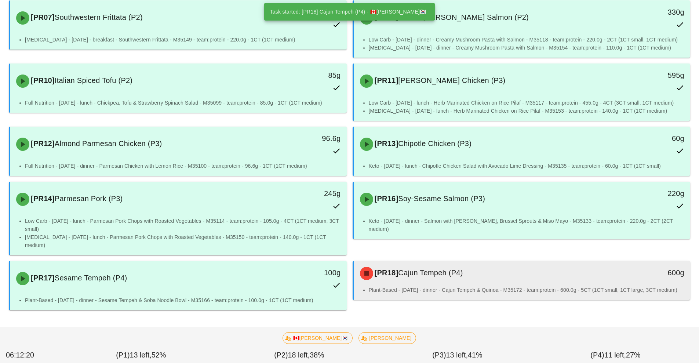
click at [486, 275] on div "[PR18] Cajun Tempeh (P4)" at bounding box center [480, 273] width 250 height 22
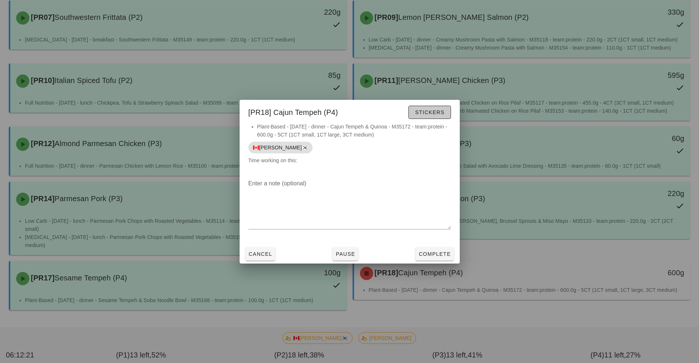
click at [442, 109] on span "Stickers" at bounding box center [429, 112] width 30 height 6
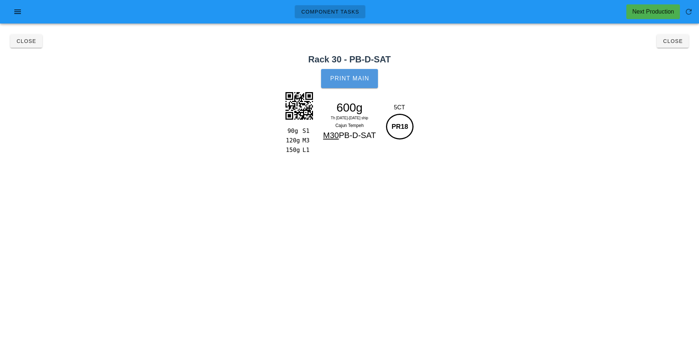
click at [363, 85] on button "Print Main" at bounding box center [349, 78] width 56 height 19
click at [671, 45] on button "Close" at bounding box center [672, 40] width 32 height 13
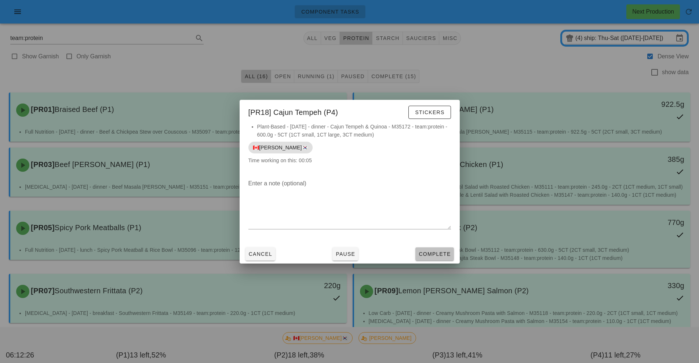
click at [437, 253] on span "Complete" at bounding box center [434, 254] width 32 height 6
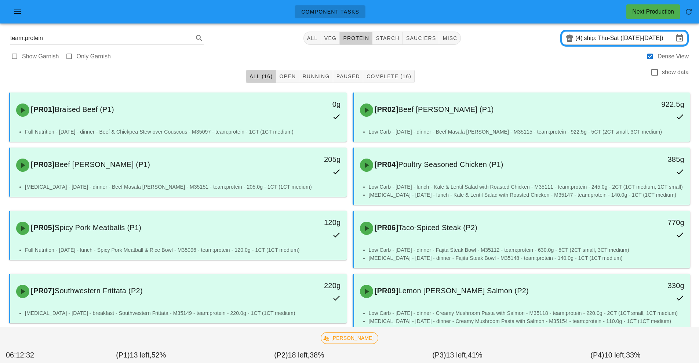
click at [605, 39] on input "ship: Thu-Sat ([DATE]-[DATE])" at bounding box center [628, 38] width 89 height 12
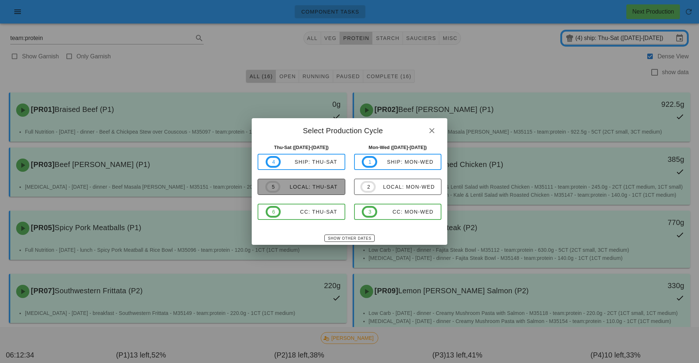
click at [316, 191] on span "5 local: Thu-Sat" at bounding box center [301, 187] width 72 height 12
type input "local: Thu-Sat ([DATE]-[DATE])"
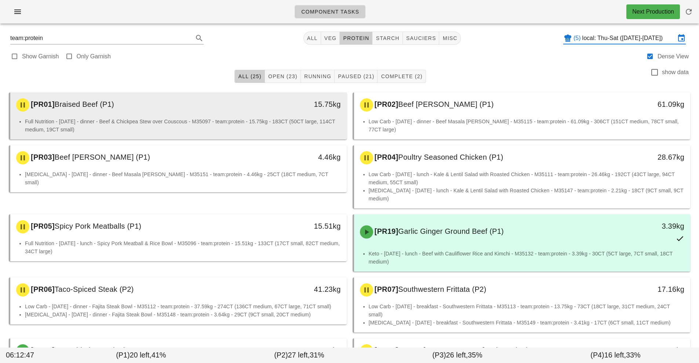
click at [266, 128] on li "Full Nutrition - [DATE] - dinner - Beef & Chickpea Stew over Couscous - M35097 …" at bounding box center [183, 125] width 316 height 16
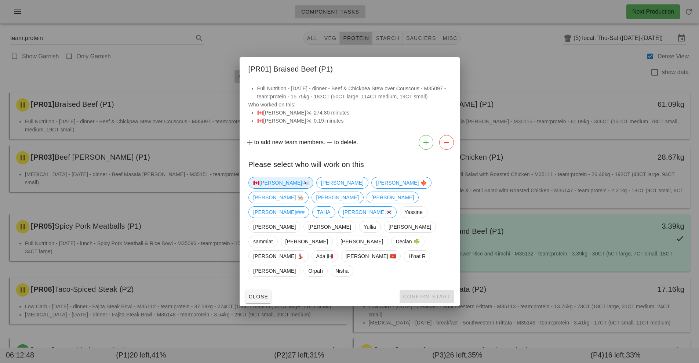
click at [273, 188] on span "🇨🇦[PERSON_NAME]🇰🇷" at bounding box center [280, 182] width 55 height 11
click at [427, 293] on span "Confirm Start" at bounding box center [426, 296] width 48 height 6
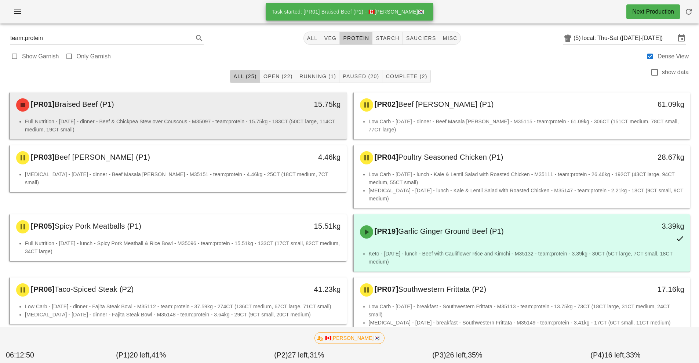
click at [303, 124] on li "Full Nutrition - [DATE] - dinner - Beef & Chickpea Stew over Couscous - M35097 …" at bounding box center [183, 125] width 316 height 16
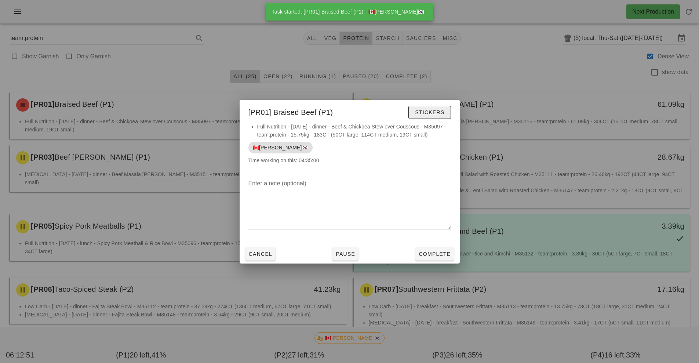
click at [438, 113] on span "Stickers" at bounding box center [429, 112] width 30 height 6
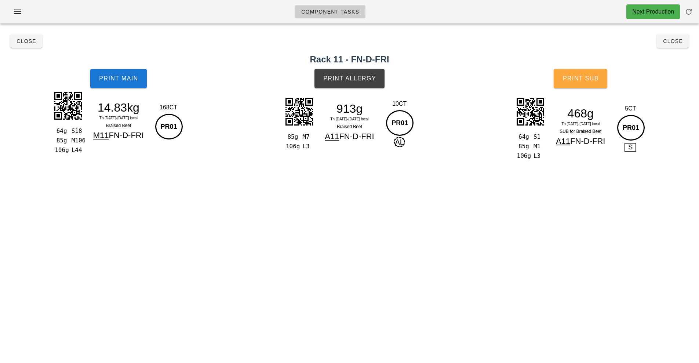
click at [585, 78] on span "Print Sub" at bounding box center [580, 78] width 36 height 7
click at [678, 47] on button "Close" at bounding box center [672, 40] width 32 height 13
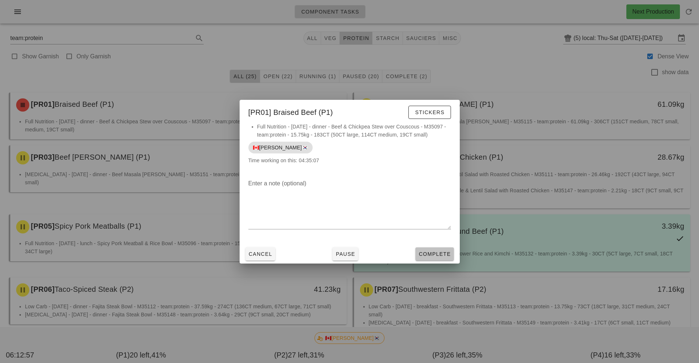
click at [443, 255] on span "Complete" at bounding box center [434, 254] width 32 height 6
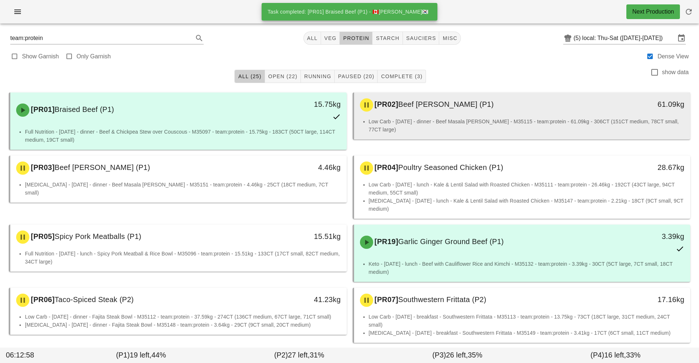
click at [483, 111] on div "[PR02] Beef Masala [PERSON_NAME] (P1)" at bounding box center [480, 105] width 250 height 22
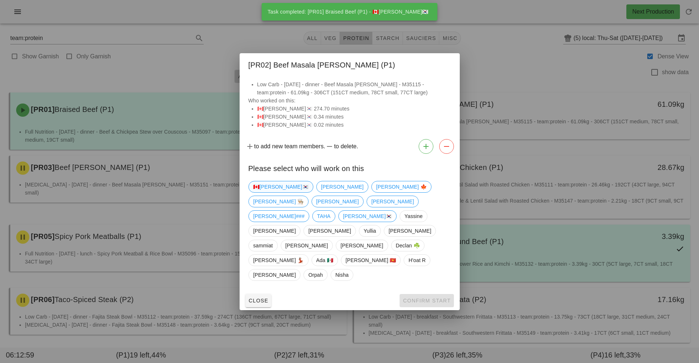
click at [270, 192] on span "🇨🇦[PERSON_NAME]🇰🇷" at bounding box center [280, 186] width 55 height 11
click at [434, 294] on button "Confirm Start" at bounding box center [426, 300] width 54 height 13
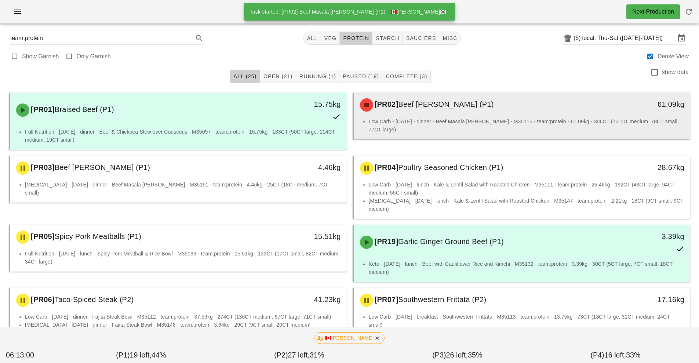
click at [470, 112] on div "[PR02] Beef Masala [PERSON_NAME] (P1)" at bounding box center [480, 105] width 250 height 22
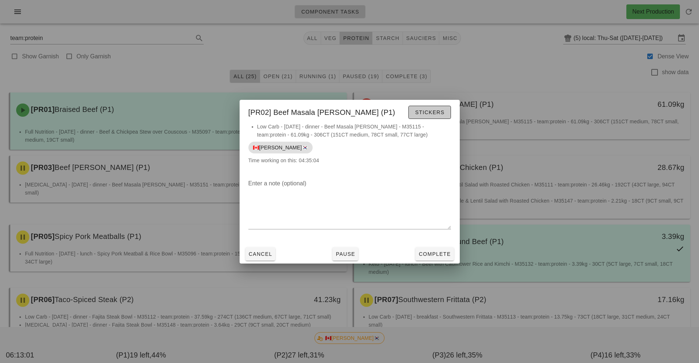
click at [435, 111] on span "Stickers" at bounding box center [429, 112] width 30 height 6
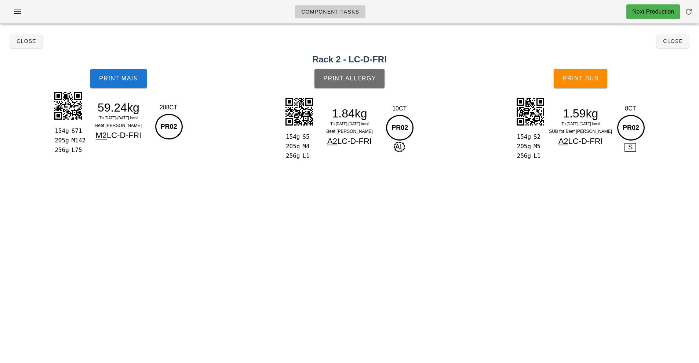
click at [362, 84] on button "Print Allergy" at bounding box center [349, 78] width 70 height 19
click at [588, 86] on button "Print Sub" at bounding box center [580, 78] width 54 height 19
click at [593, 85] on button "Print Sub" at bounding box center [580, 78] width 54 height 19
click at [584, 84] on button "Print Sub" at bounding box center [580, 78] width 54 height 19
click at [666, 45] on button "Close" at bounding box center [672, 40] width 32 height 13
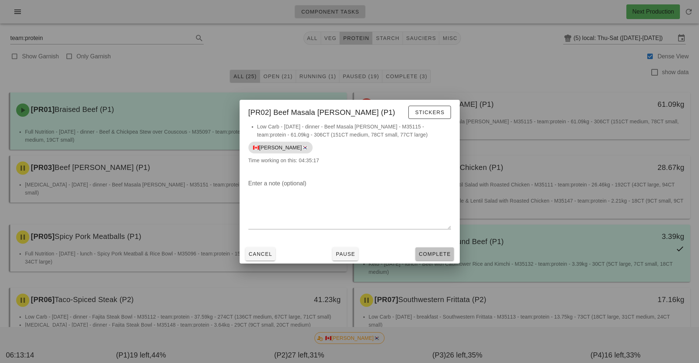
click at [432, 256] on span "Complete" at bounding box center [434, 254] width 32 height 6
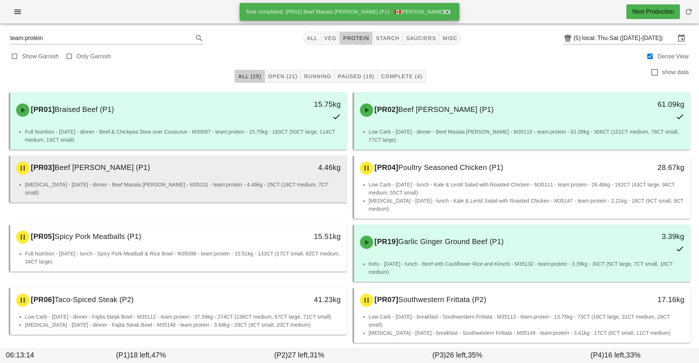
click at [290, 173] on div "4.46kg" at bounding box center [302, 168] width 83 height 22
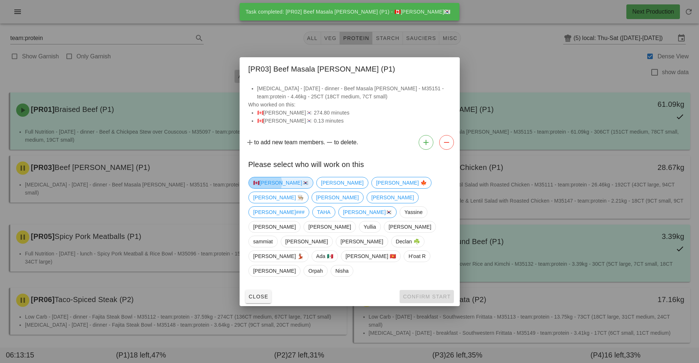
click at [270, 188] on span "🇨🇦[PERSON_NAME]🇰🇷" at bounding box center [280, 182] width 55 height 11
click at [432, 290] on button "Confirm Start" at bounding box center [426, 296] width 54 height 13
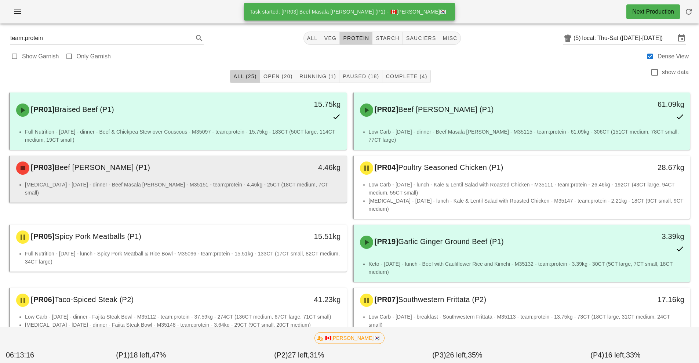
click at [279, 176] on div "4.46kg" at bounding box center [302, 168] width 83 height 22
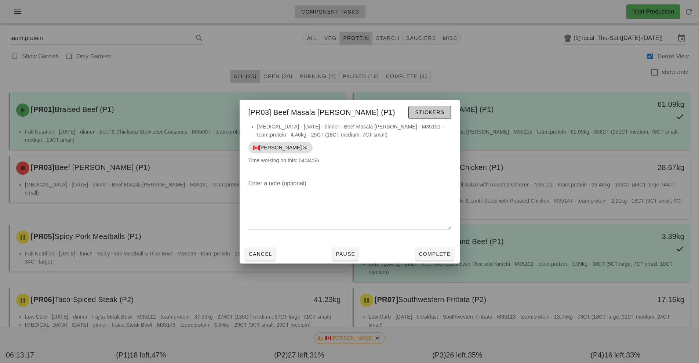
click at [438, 111] on span "Stickers" at bounding box center [429, 112] width 30 height 6
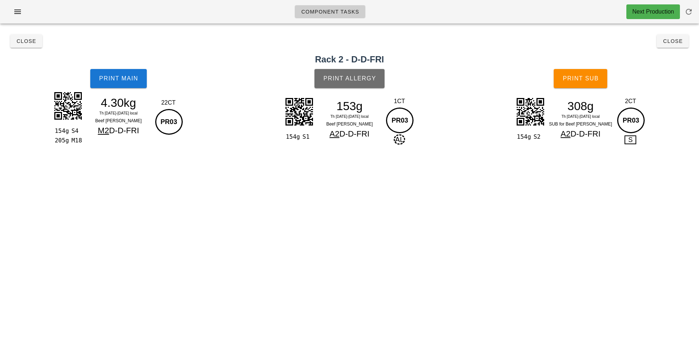
click at [377, 75] on button "Print Allergy" at bounding box center [349, 78] width 70 height 19
click at [586, 86] on button "Print Sub" at bounding box center [580, 78] width 54 height 19
click at [591, 86] on button "Print Sub" at bounding box center [580, 78] width 54 height 19
click at [676, 46] on button "Close" at bounding box center [672, 40] width 32 height 13
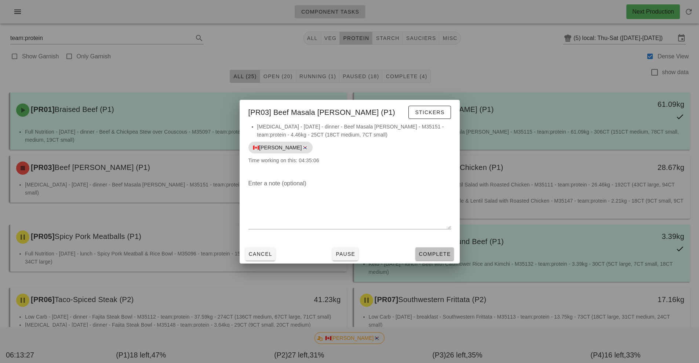
click at [442, 254] on span "Complete" at bounding box center [434, 254] width 32 height 6
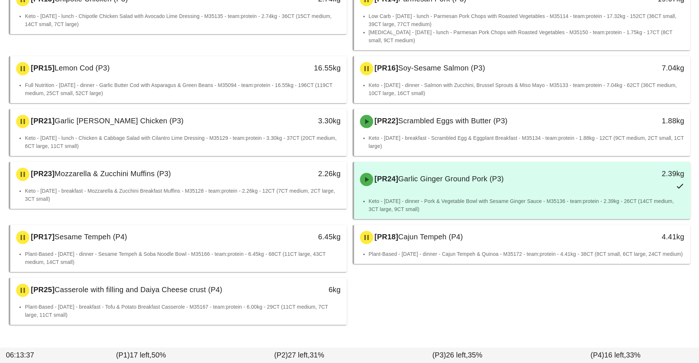
scroll to position [556, 0]
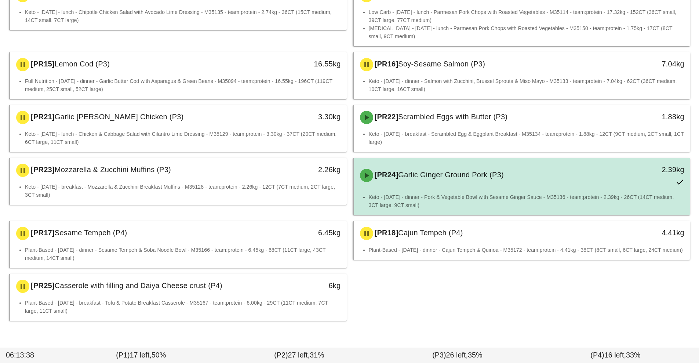
click at [492, 193] on li "Keto - [DATE] - dinner - Pork & Vegetable Bowl with Sesame Ginger Sauce - M3513…" at bounding box center [527, 201] width 316 height 16
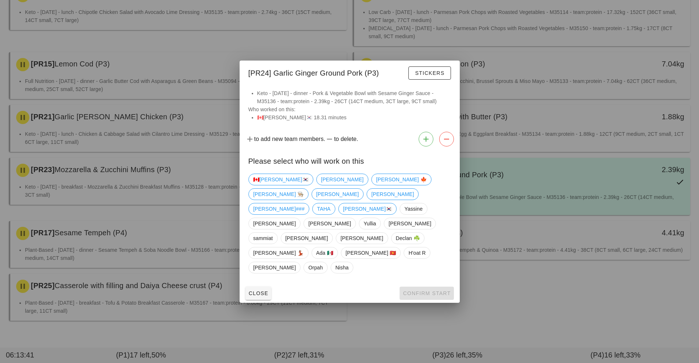
click at [486, 304] on div at bounding box center [349, 181] width 699 height 363
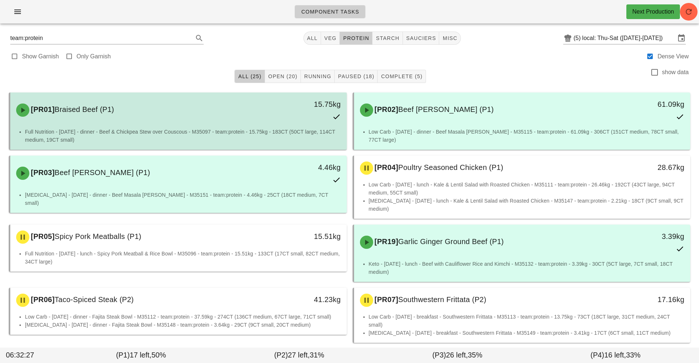
click at [270, 127] on div "[PR01] Braised Beef (P1) 15.75kg" at bounding box center [178, 109] width 336 height 35
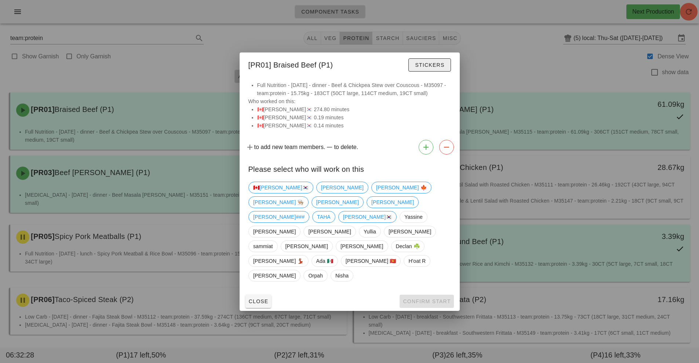
click at [431, 68] on span "Stickers" at bounding box center [429, 65] width 30 height 6
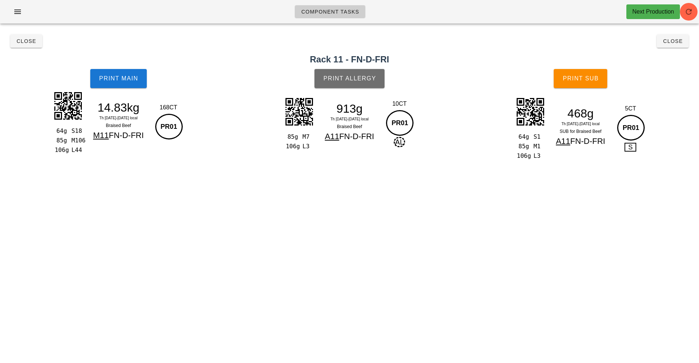
click at [359, 81] on span "Print Allergy" at bounding box center [349, 78] width 53 height 7
click at [693, 9] on span "button" at bounding box center [689, 11] width 18 height 9
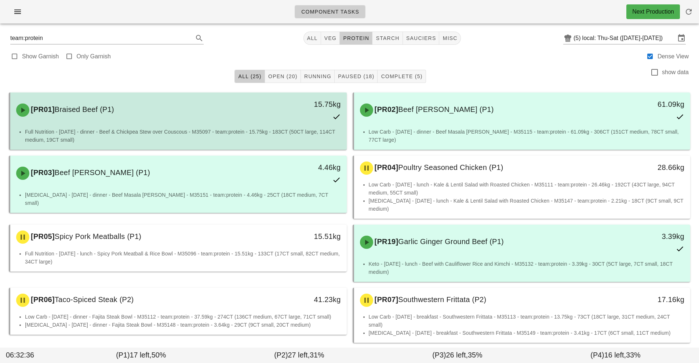
click at [273, 135] on li "Full Nutrition - [DATE] - dinner - Beef & Chickpea Stew over Couscous - M35097 …" at bounding box center [183, 136] width 316 height 16
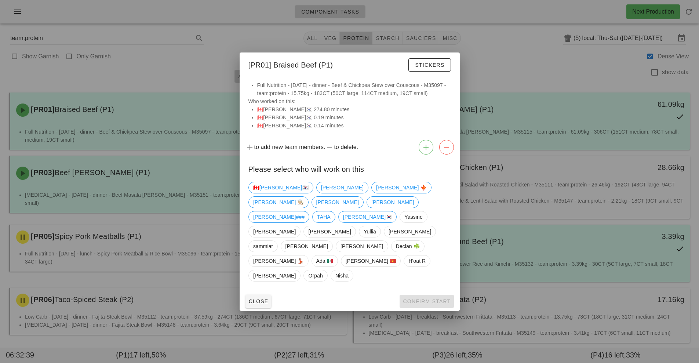
click at [517, 72] on div at bounding box center [349, 181] width 699 height 363
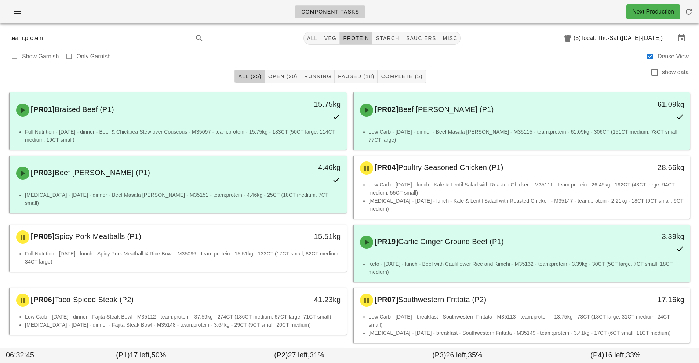
click at [616, 51] on div "Show Garnish Only Garnish Dense View" at bounding box center [349, 56] width 690 height 18
click at [586, 38] on input "local: Thu-Sat ([DATE]-[DATE])" at bounding box center [628, 38] width 93 height 12
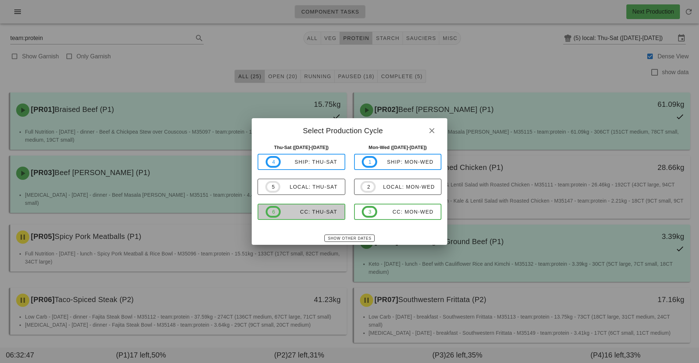
click at [316, 216] on span "6 CC: Thu-Sat" at bounding box center [302, 212] width 72 height 12
type input "CC: Thu-Sat (Aug 21-Aug 23)"
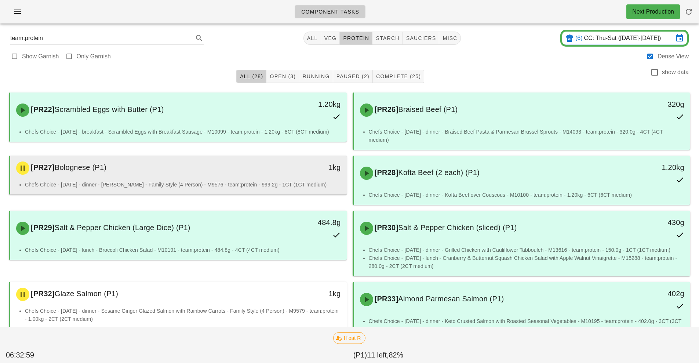
click at [270, 169] on div "1kg" at bounding box center [303, 167] width 74 height 12
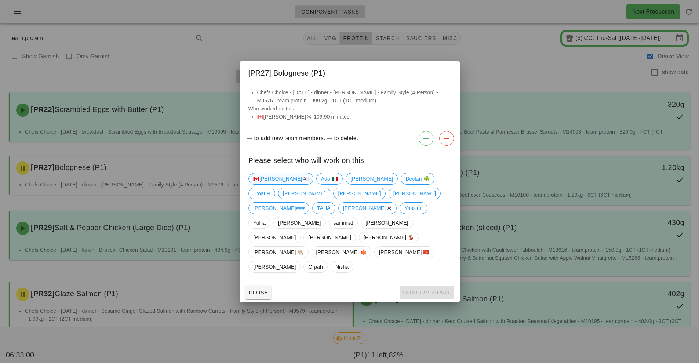
click at [261, 184] on span "🇨🇦[PERSON_NAME]🇰🇷" at bounding box center [280, 178] width 55 height 11
click at [413, 289] on span "Confirm Start" at bounding box center [426, 292] width 48 height 6
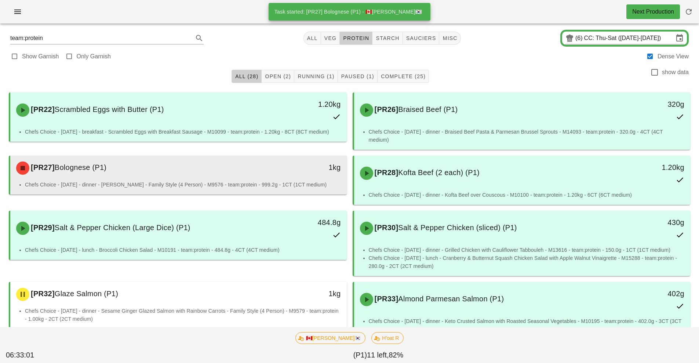
click at [228, 179] on div "[PR27] Bolognese (P1)" at bounding box center [137, 168] width 250 height 22
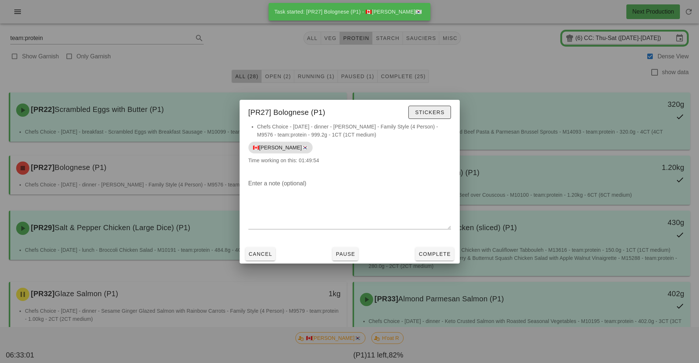
click at [431, 111] on span "Stickers" at bounding box center [429, 112] width 30 height 6
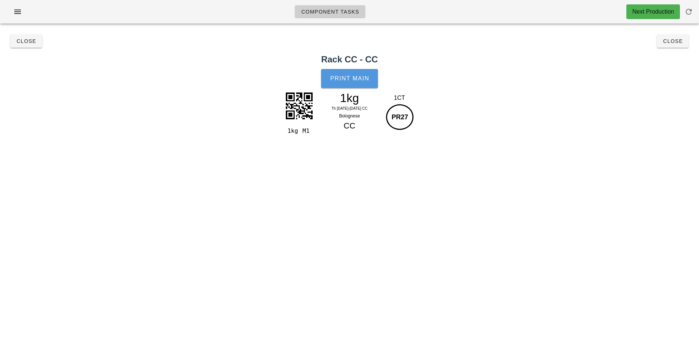
click at [359, 79] on span "Print Main" at bounding box center [350, 78] width 40 height 7
click at [674, 47] on button "Close" at bounding box center [672, 40] width 32 height 13
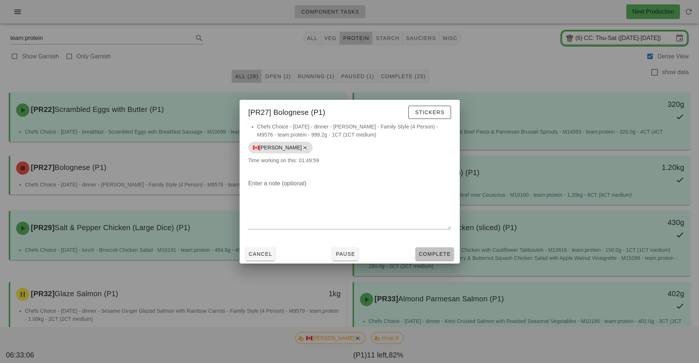
click at [436, 253] on span "Complete" at bounding box center [434, 254] width 32 height 6
